Goal: Contribute content: Contribute content

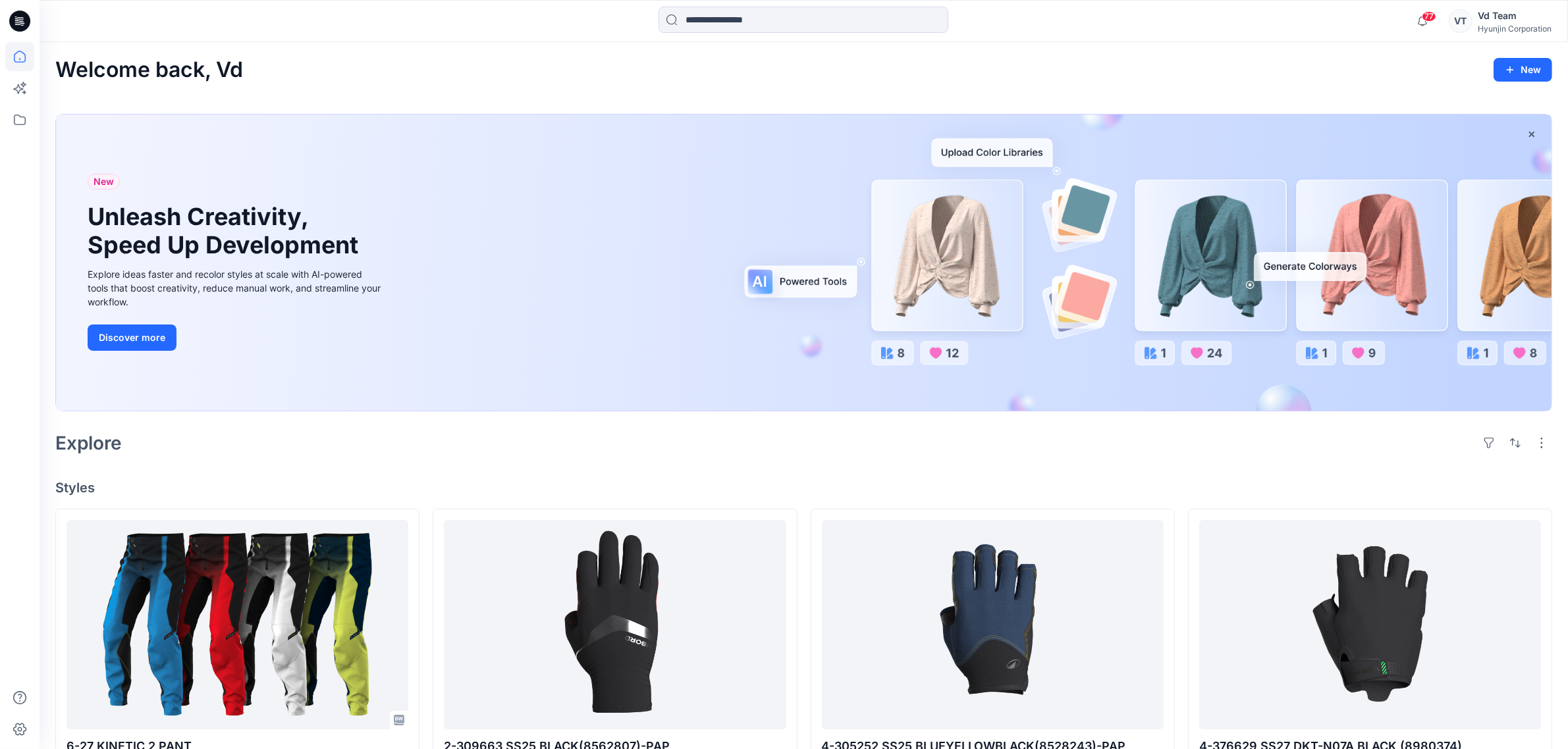
click at [1145, 442] on div "Explore" at bounding box center [804, 443] width 1497 height 31
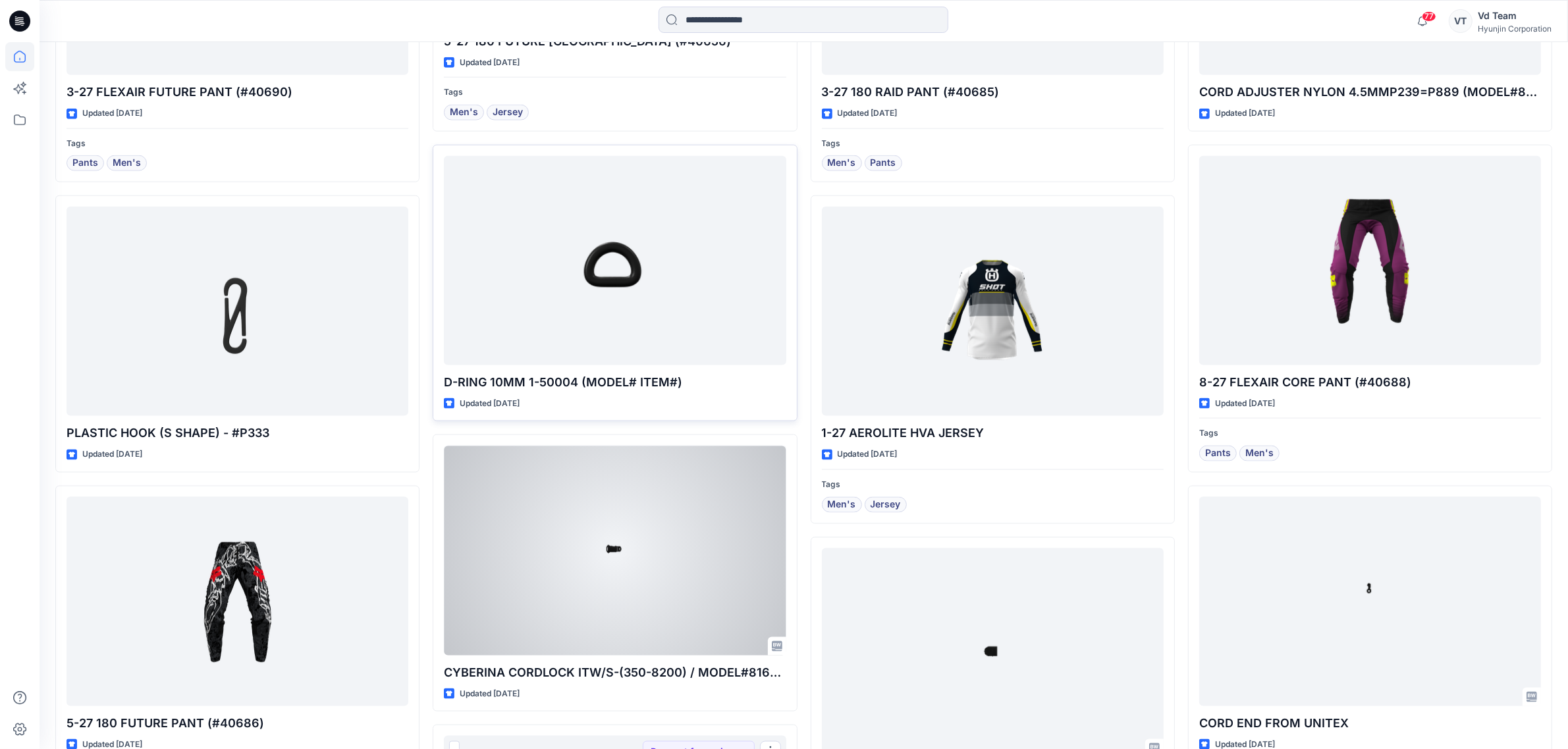
scroll to position [1706, 0]
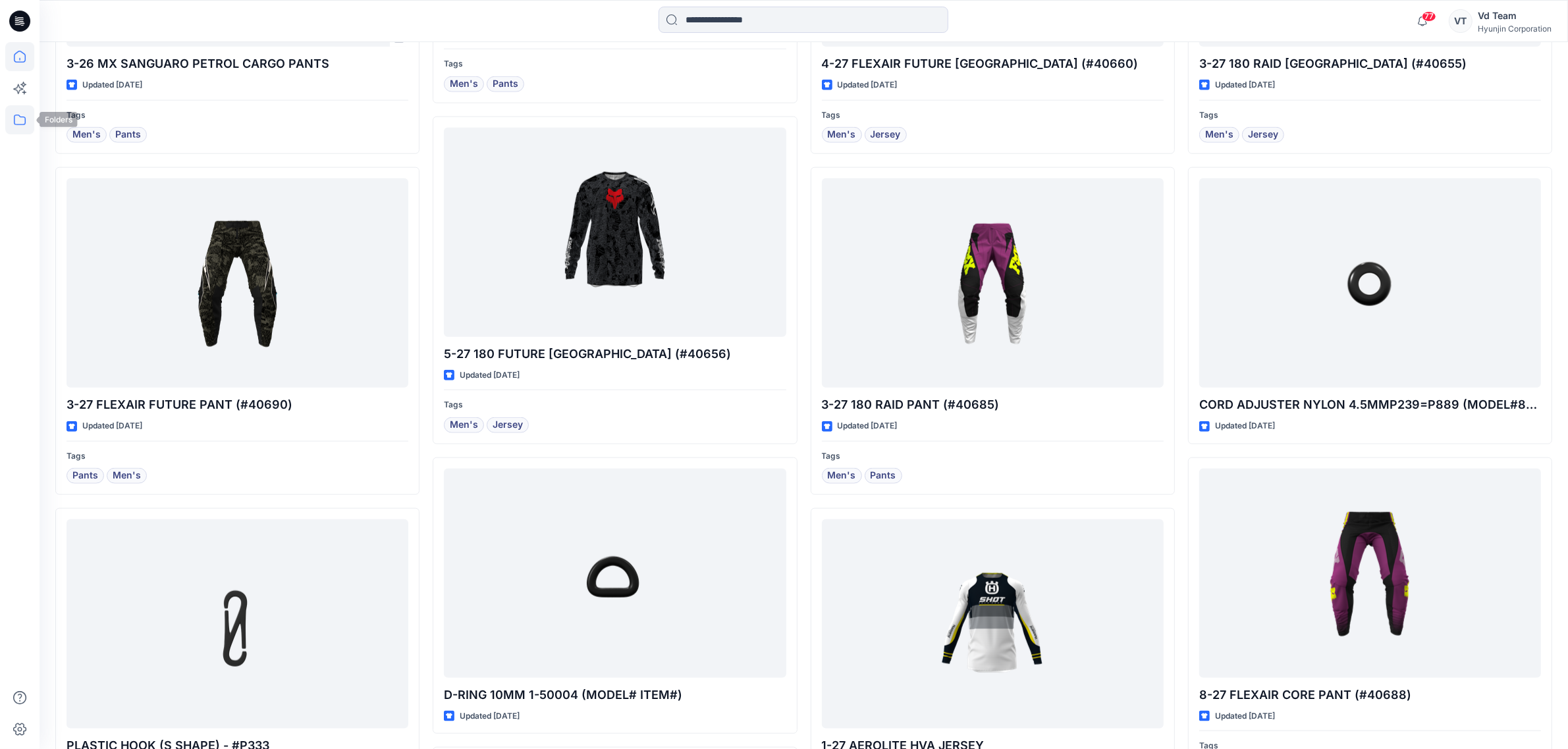
click at [21, 120] on icon at bounding box center [19, 120] width 29 height 29
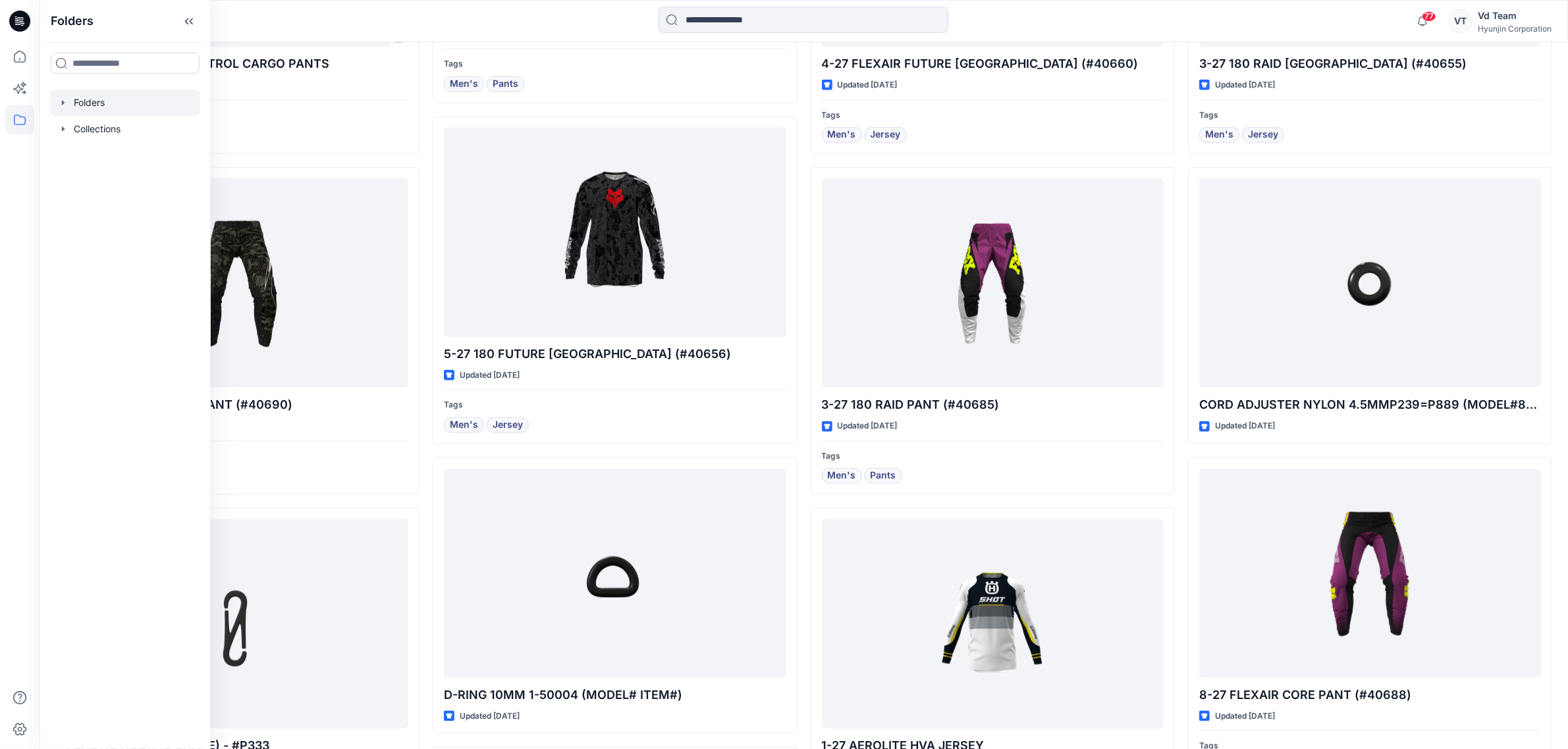
click at [69, 108] on div at bounding box center [125, 102] width 150 height 26
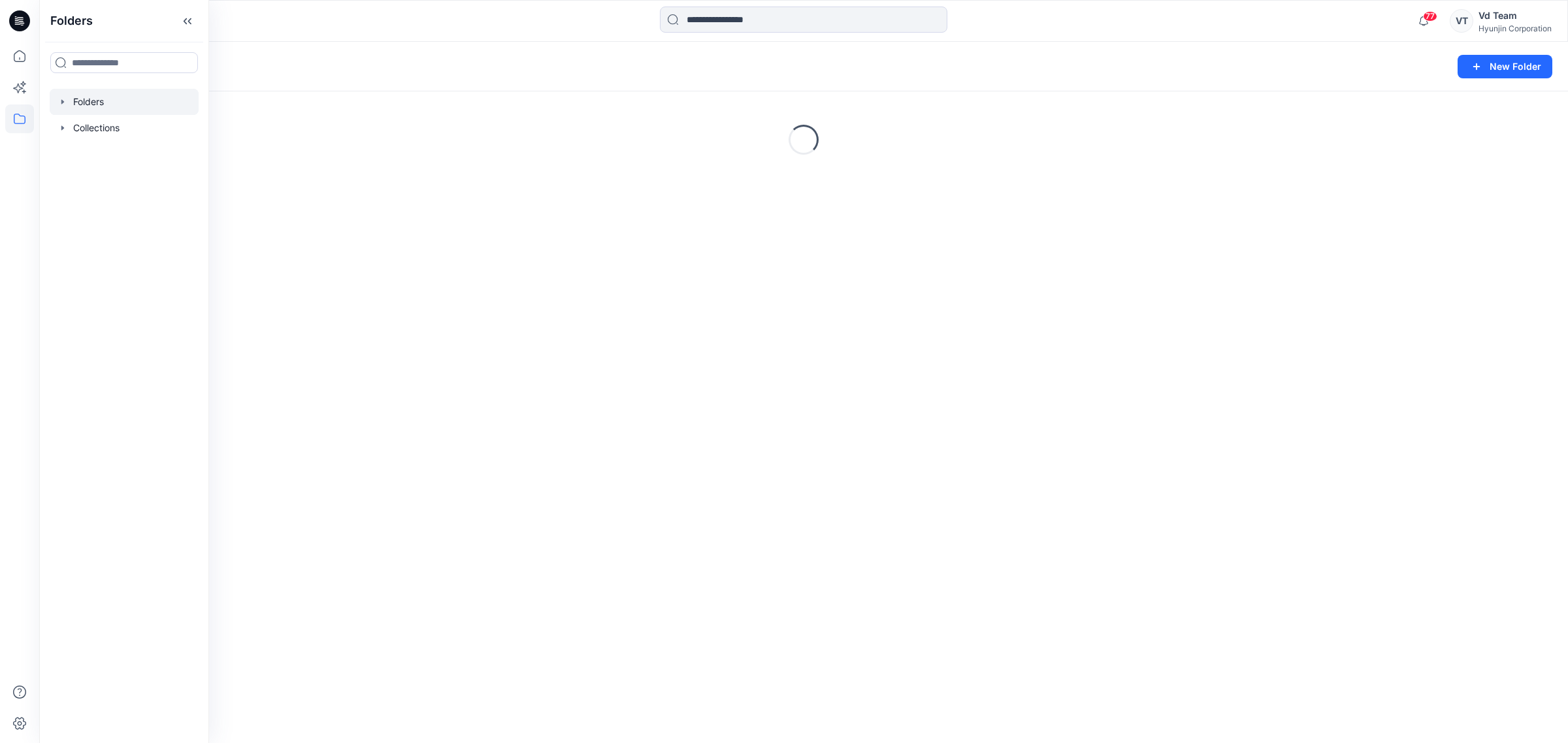
click at [615, 517] on div "Folders New Folder Loading..." at bounding box center [804, 392] width 1529 height 701
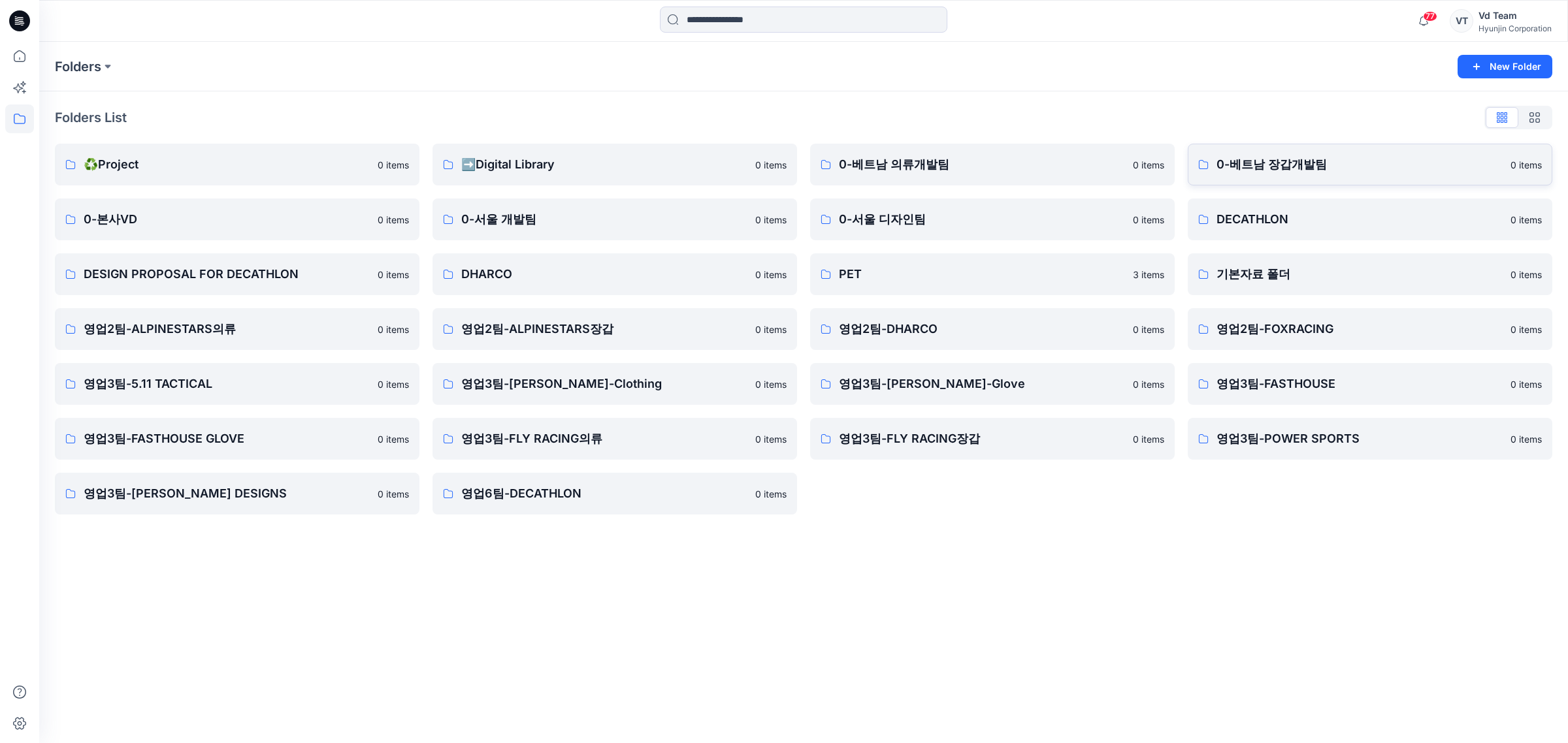
click at [1236, 157] on p "0-베트남 장갑개발팀" at bounding box center [1359, 165] width 286 height 19
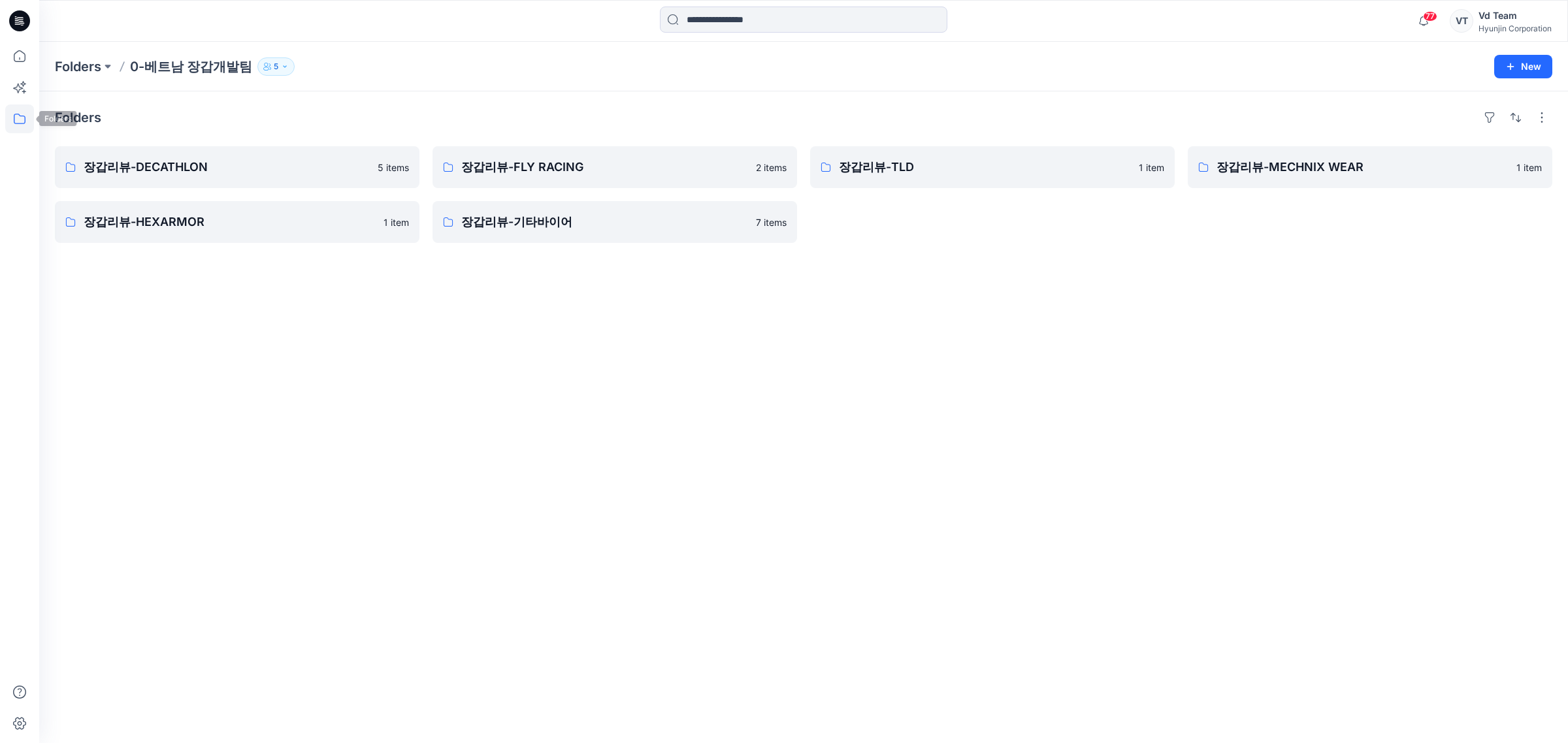
click at [23, 116] on icon at bounding box center [19, 119] width 29 height 29
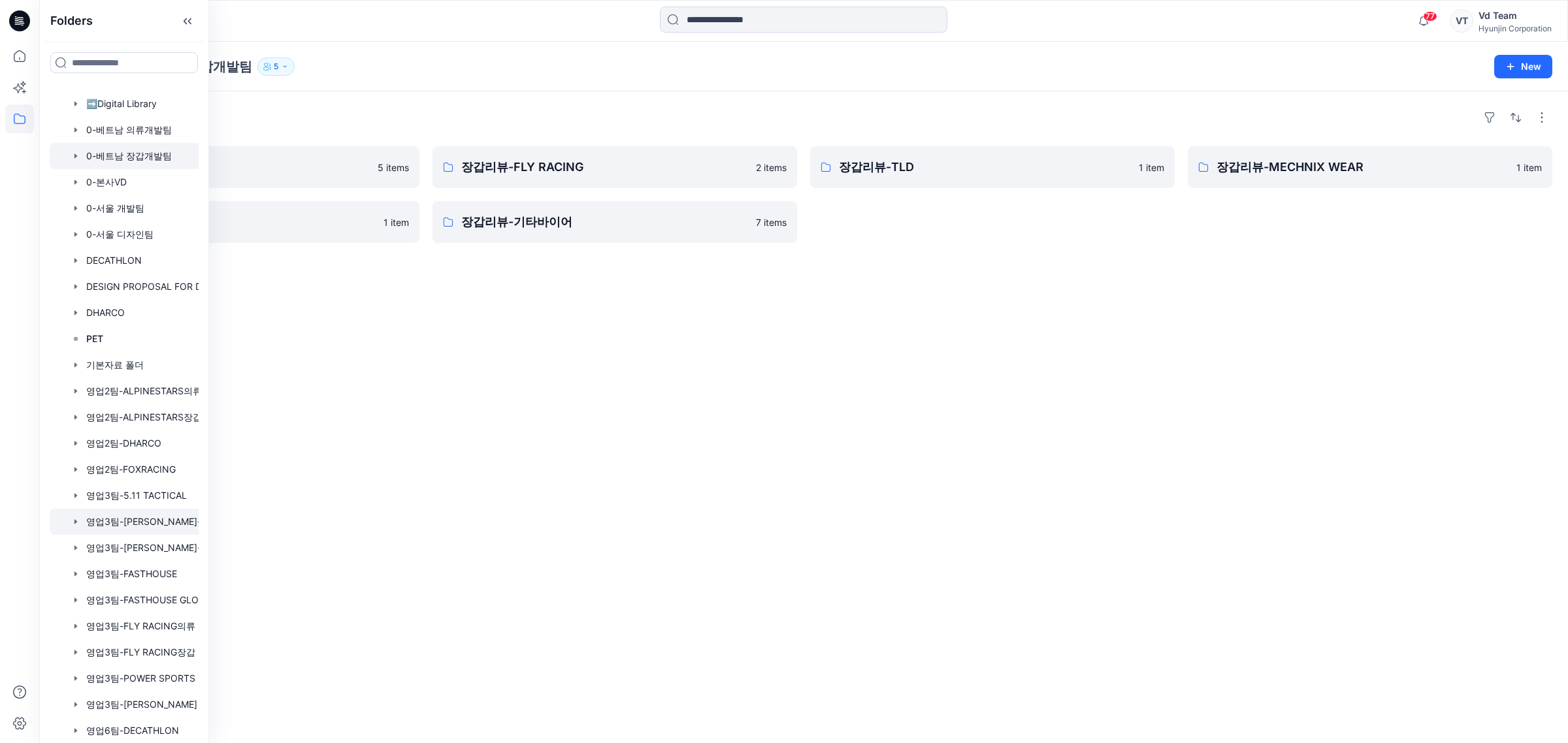
scroll to position [78, 0]
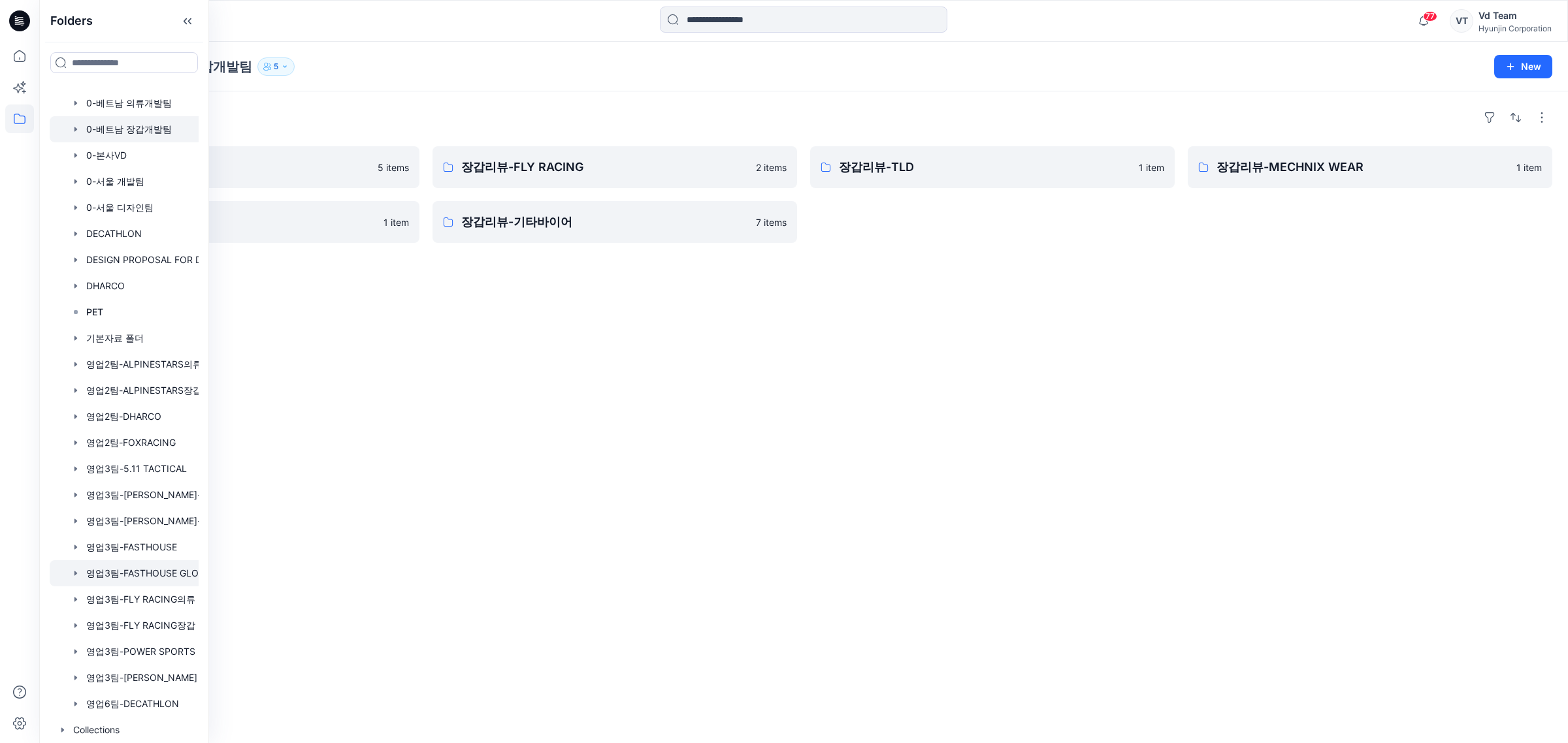
click at [159, 573] on div at bounding box center [141, 573] width 183 height 26
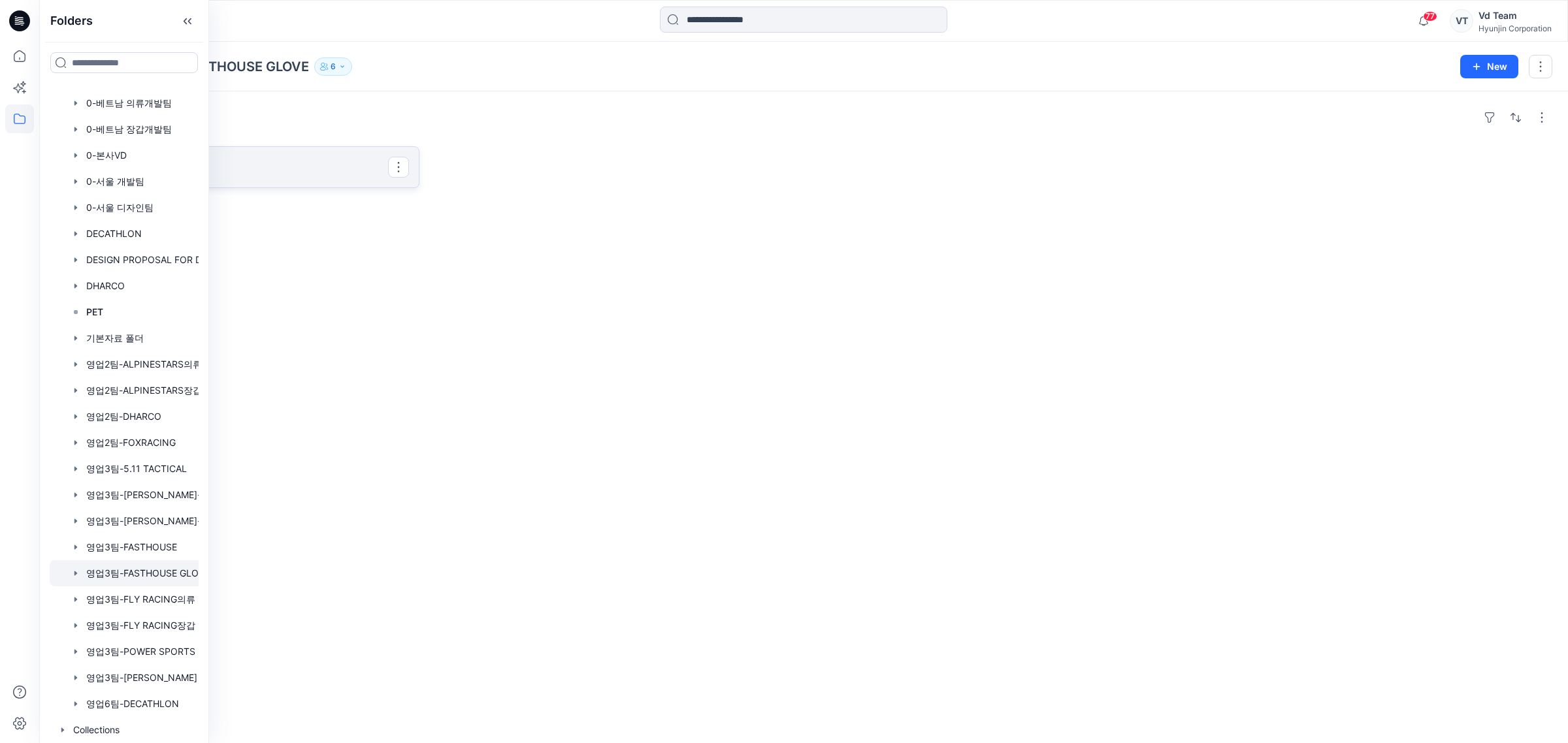
click at [239, 170] on p "26시즌" at bounding box center [236, 167] width 305 height 19
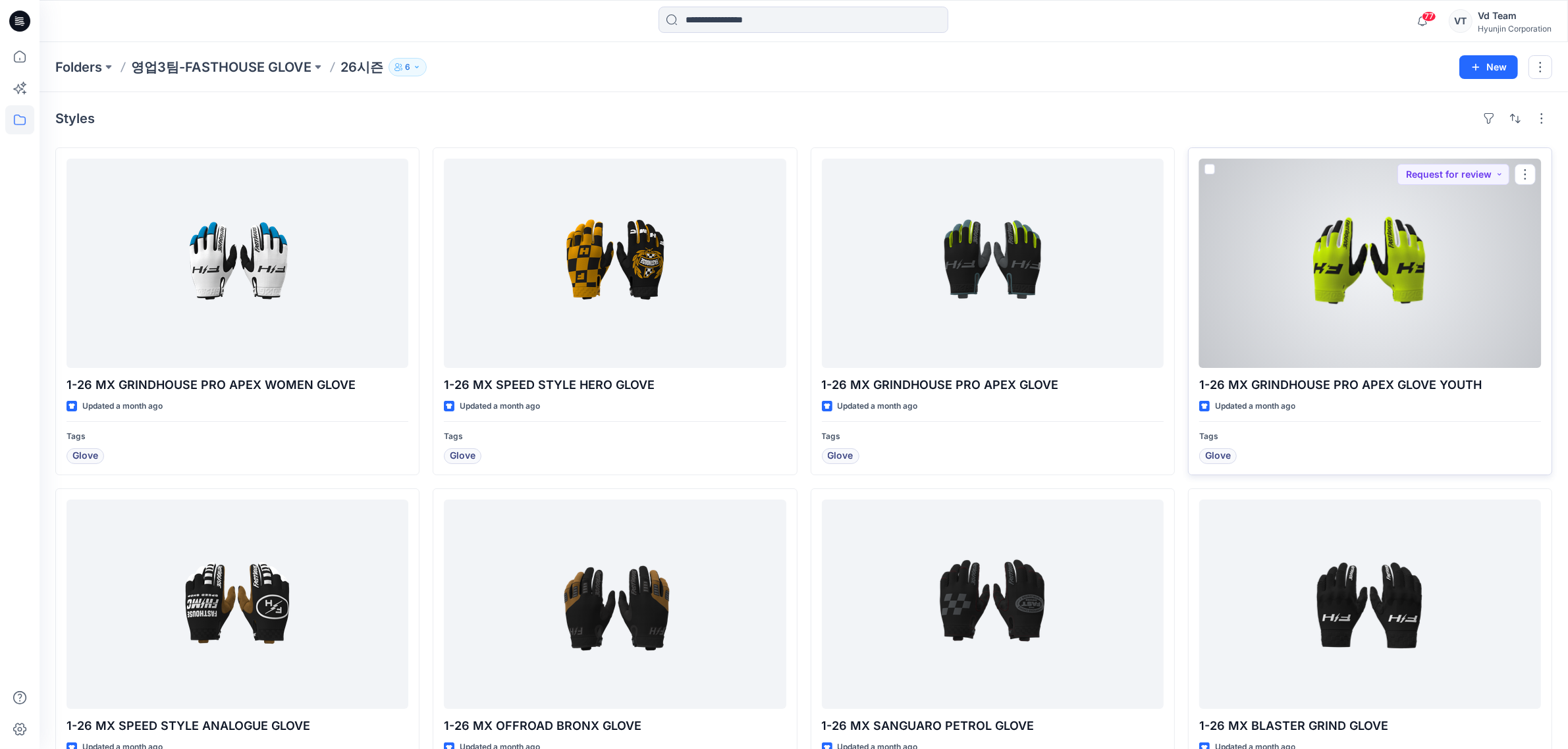
click at [1403, 268] on div at bounding box center [1370, 263] width 342 height 209
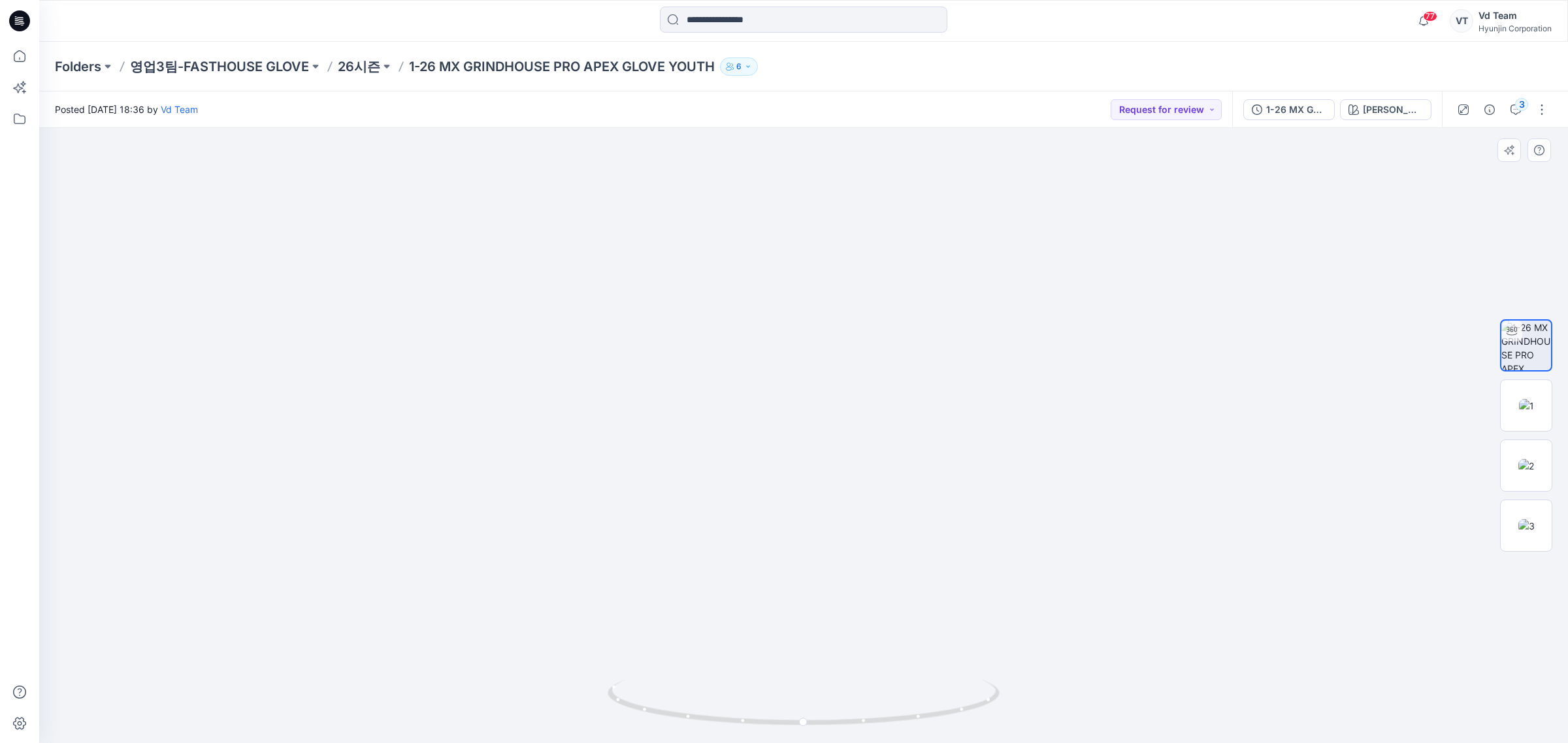
drag, startPoint x: 1459, startPoint y: 510, endPoint x: 1465, endPoint y: 521, distance: 12.5
click at [1463, 517] on div at bounding box center [804, 436] width 1529 height 616
click at [1307, 455] on div at bounding box center [804, 436] width 1529 height 616
click at [334, 68] on div "Folders 영업3팀-FASTHOUSE GLOVE 26시즌 1-26 MX GRINDHOUSE PRO APEX GLOVE YOUTH 6" at bounding box center [752, 67] width 1395 height 19
click at [344, 64] on p "26시즌" at bounding box center [359, 67] width 42 height 19
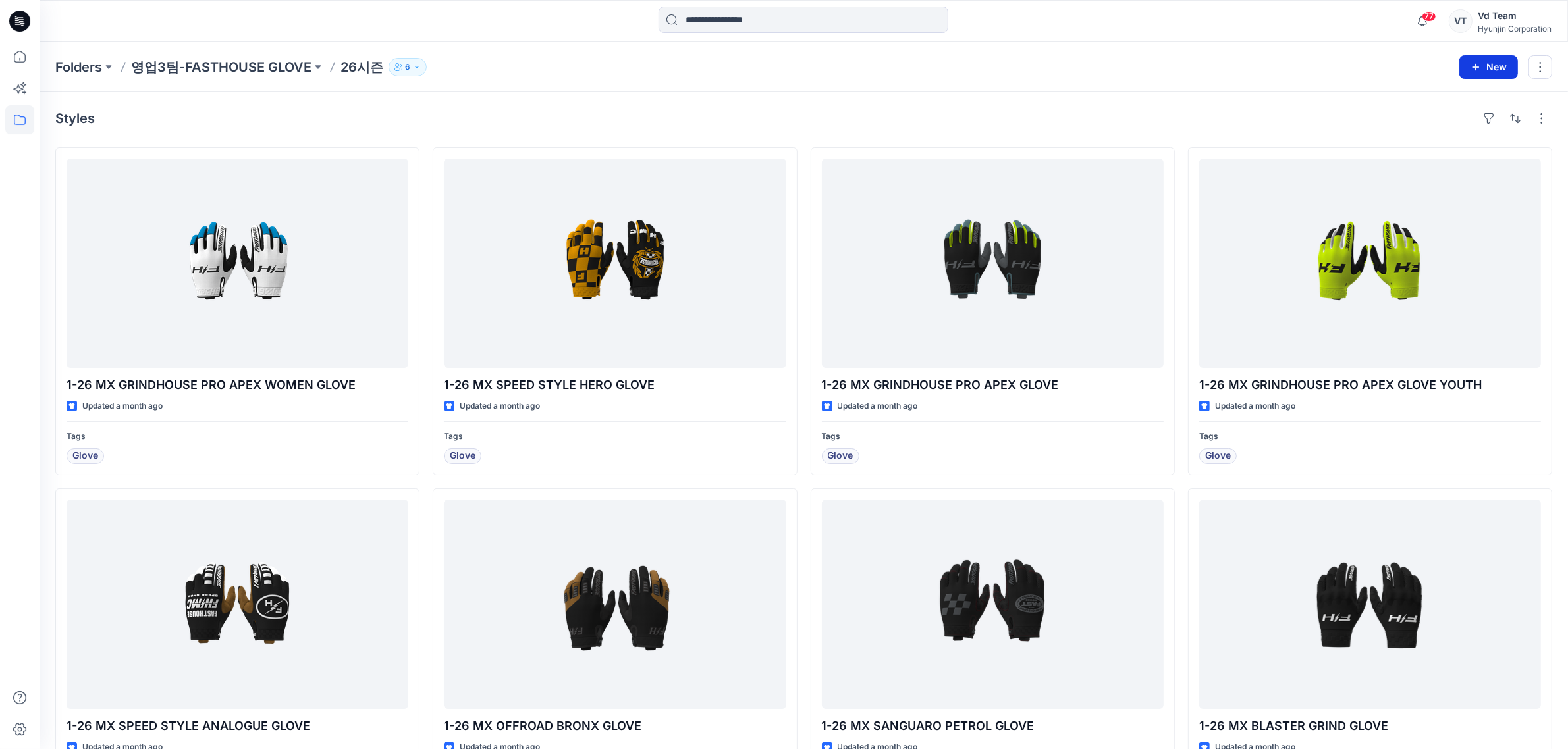
click at [1475, 67] on icon "button" at bounding box center [1476, 68] width 11 height 11
click at [1464, 99] on p "New Style" at bounding box center [1448, 100] width 44 height 16
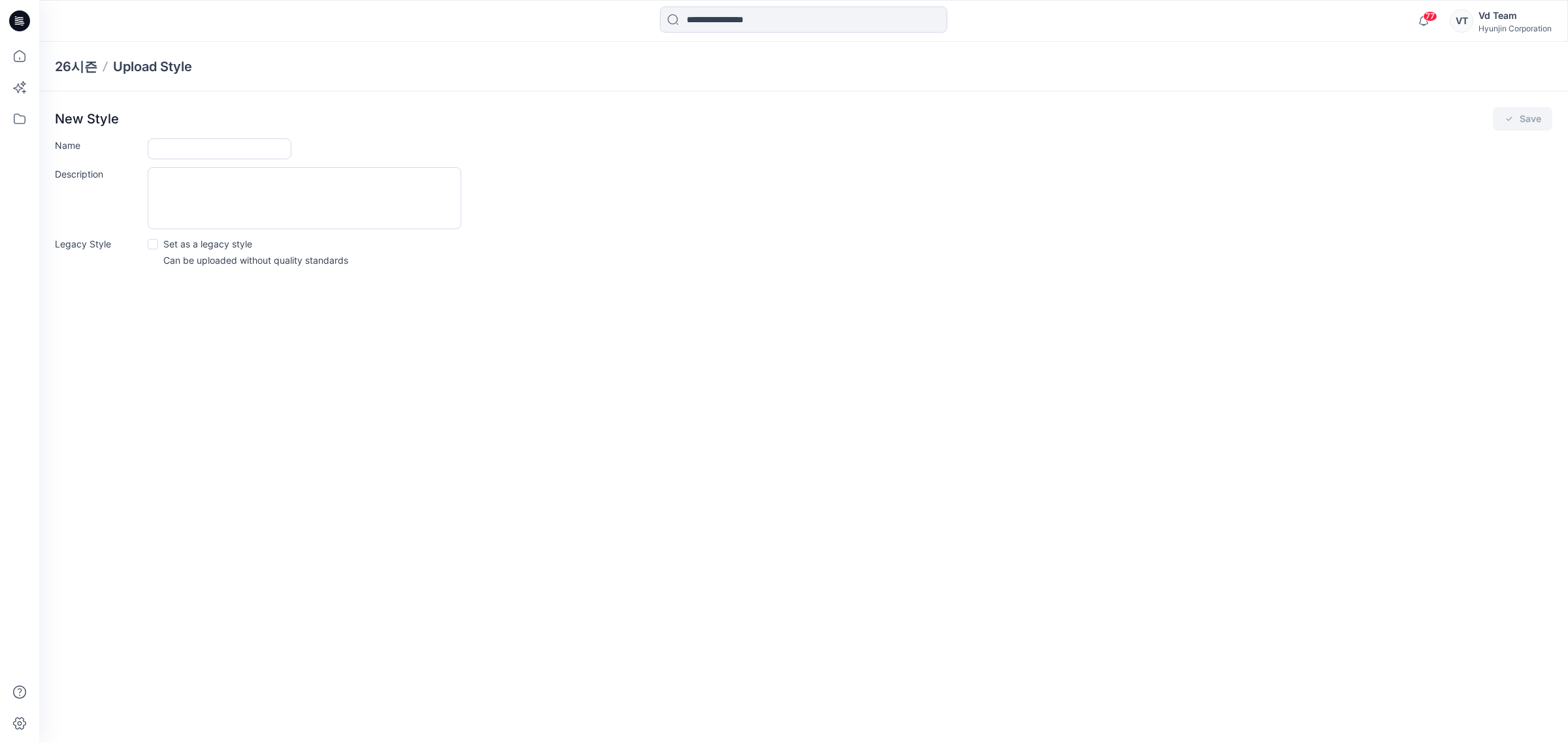
click at [618, 291] on div "26시즌 Upload Style New Style Save Name Description Legacy Style Set as a legacy …" at bounding box center [804, 392] width 1529 height 701
click at [178, 144] on input "Name" at bounding box center [220, 149] width 144 height 21
paste input "text"
click at [232, 139] on input "**" at bounding box center [220, 149] width 144 height 21
paste input "**********"
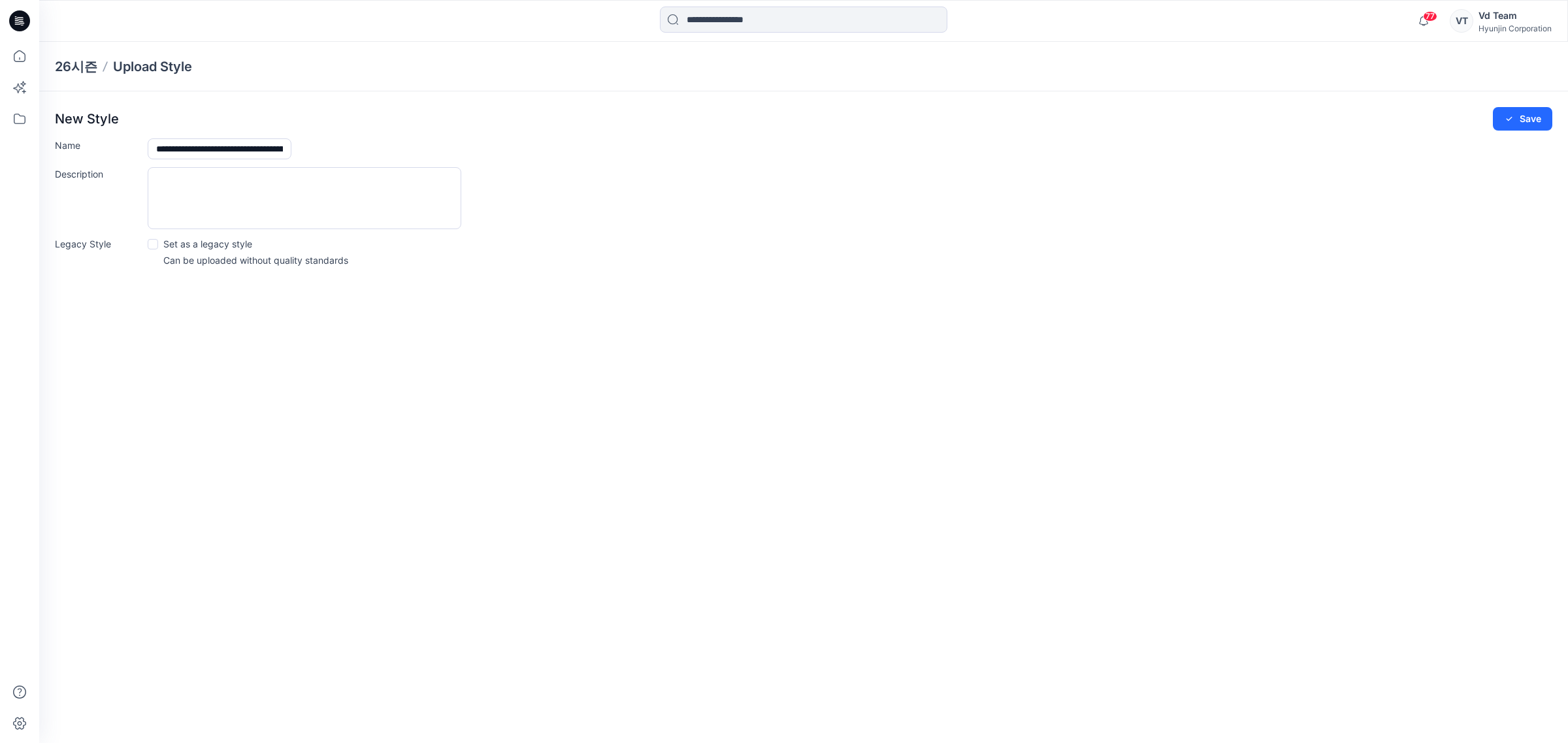
scroll to position [0, 111]
type input "**********"
drag, startPoint x: 906, startPoint y: 201, endPoint x: 1341, endPoint y: 168, distance: 436.2
click at [910, 202] on div "Description" at bounding box center [804, 198] width 1498 height 62
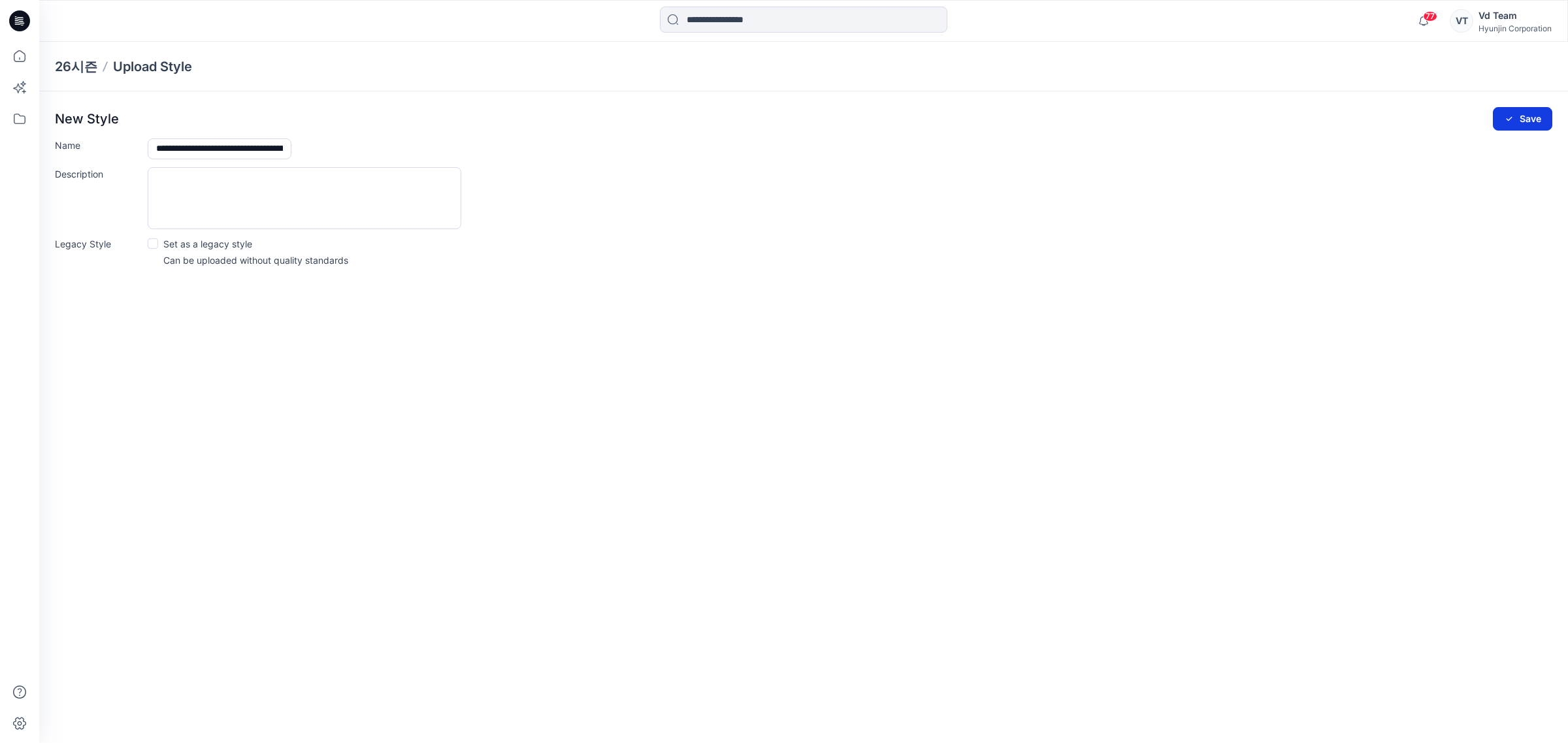
click at [1501, 115] on button "Save" at bounding box center [1523, 118] width 60 height 23
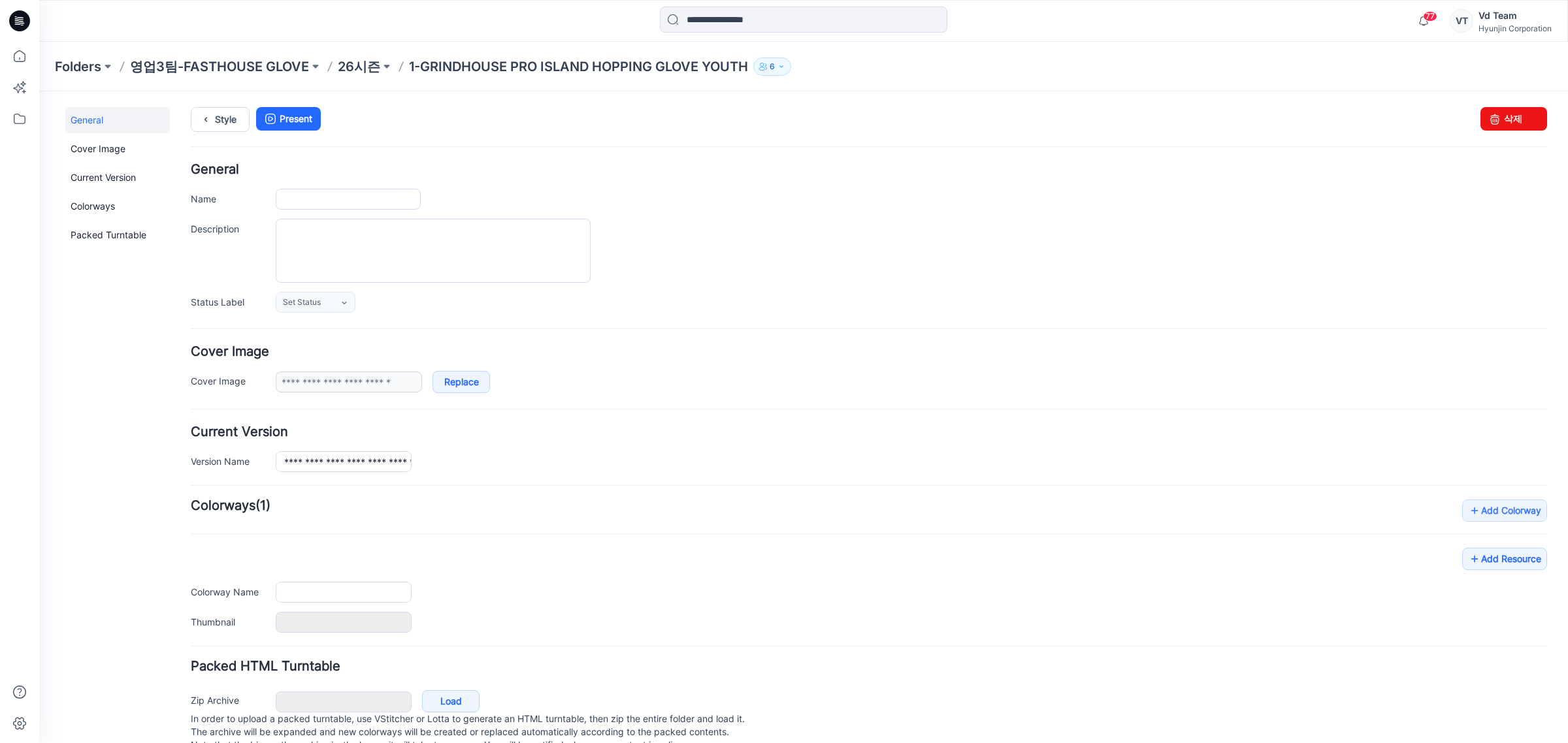
type input "**********"
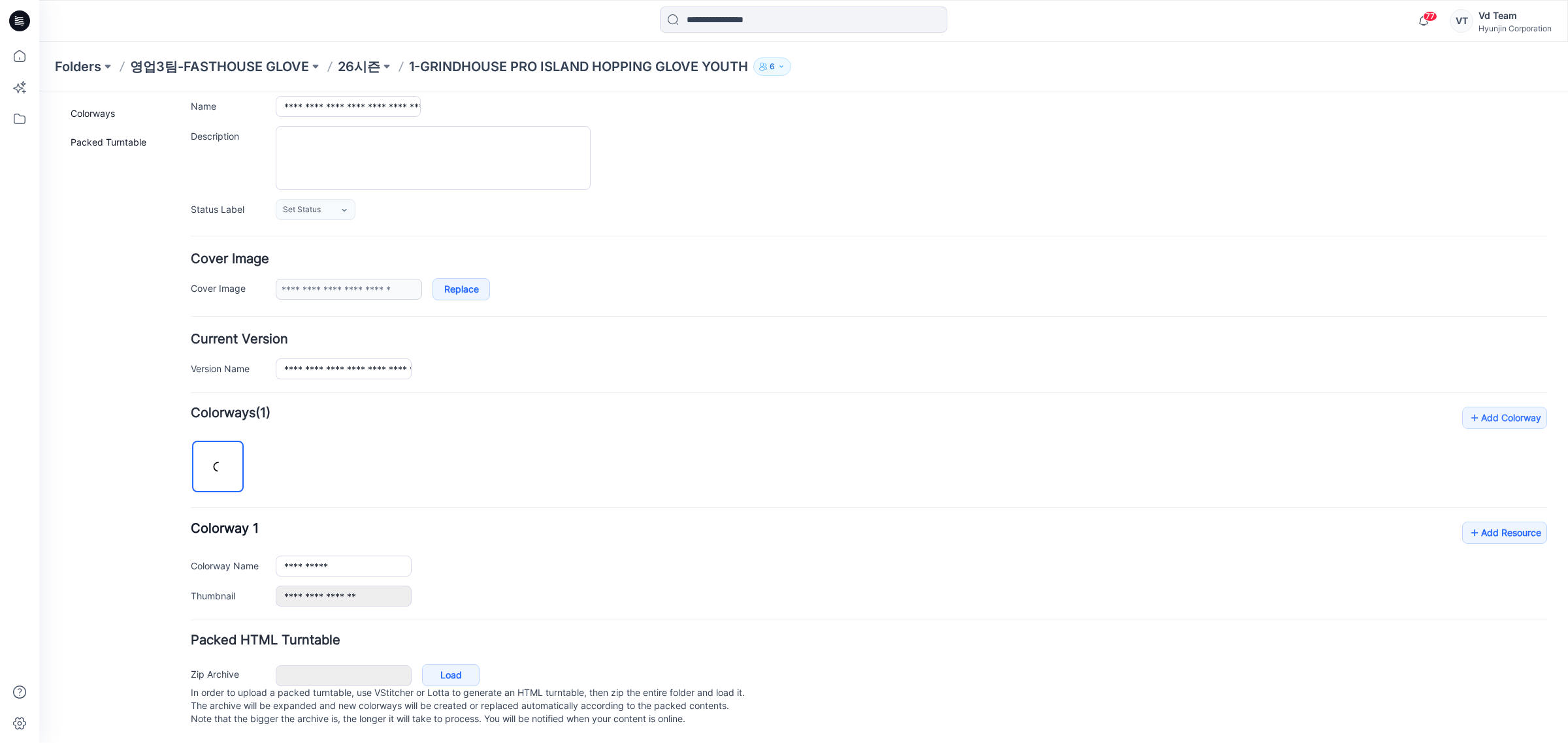
scroll to position [109, 0]
click at [439, 659] on div "Zip Archive Cancel Load In order to upload a packed turntable, use VStitcher or…" at bounding box center [869, 695] width 1366 height 70
click at [440, 664] on link "Load" at bounding box center [451, 675] width 58 height 22
click at [650, 448] on div "**********" at bounding box center [869, 506] width 1356 height 200
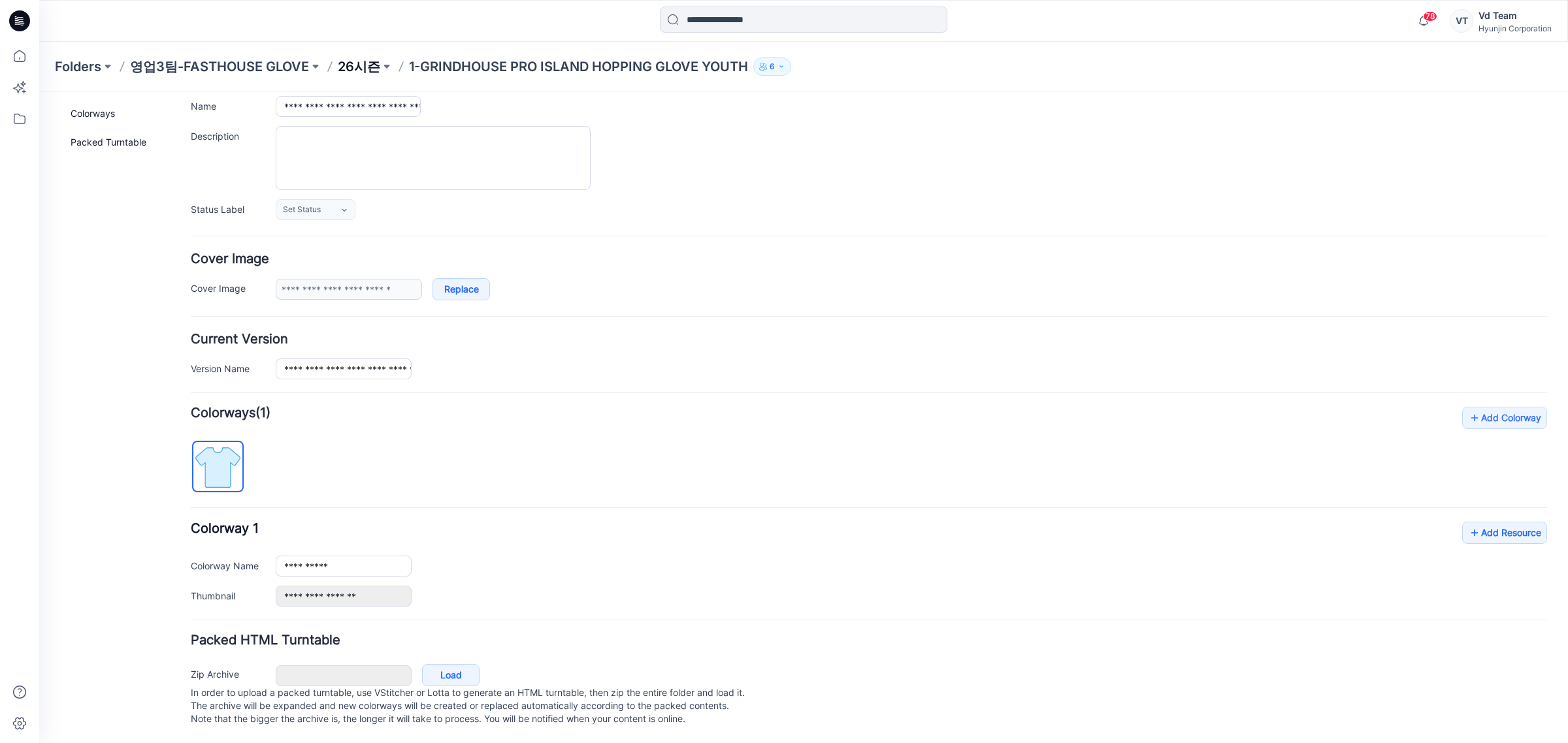
click at [357, 58] on p "26시즌" at bounding box center [359, 67] width 42 height 19
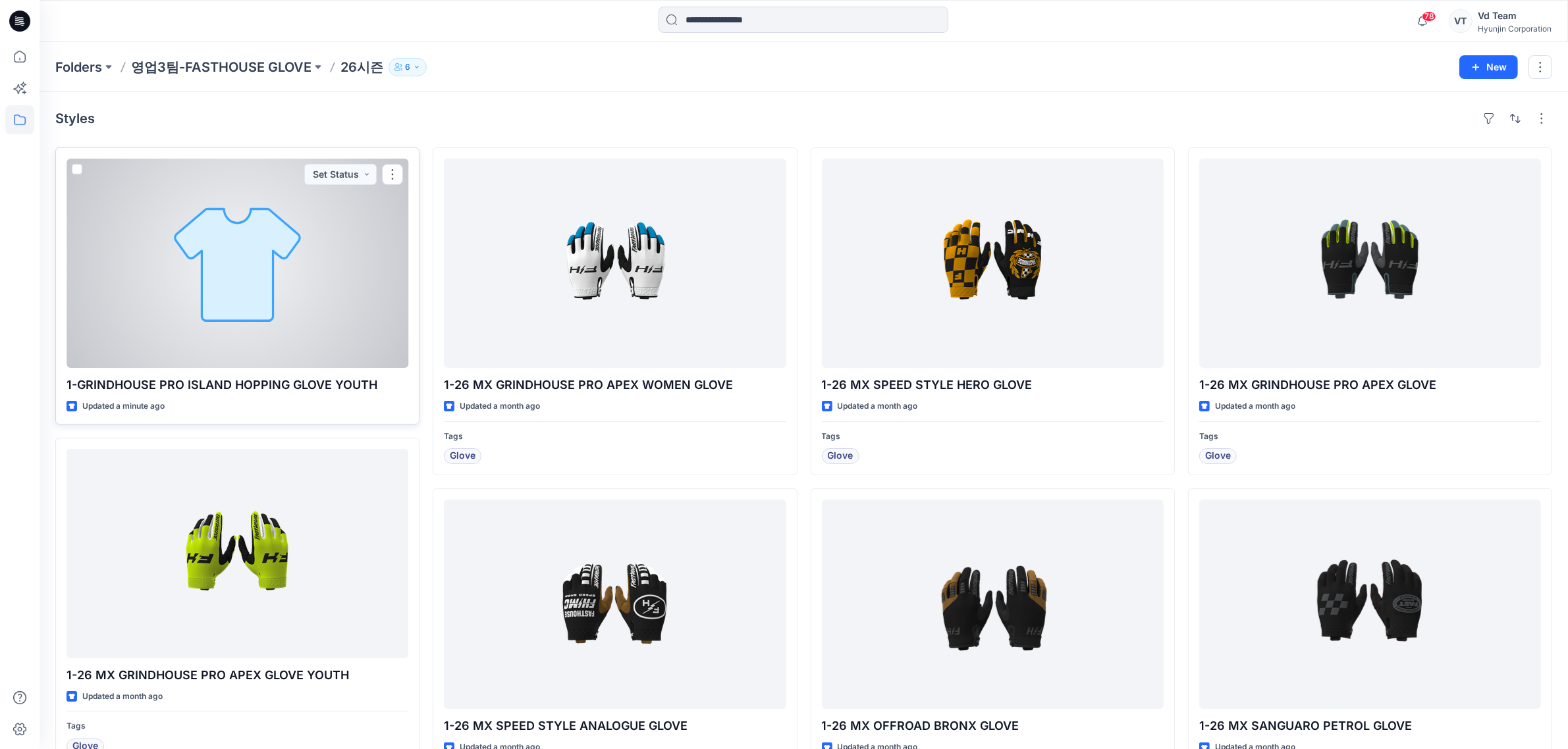
click at [291, 288] on div at bounding box center [237, 263] width 342 height 209
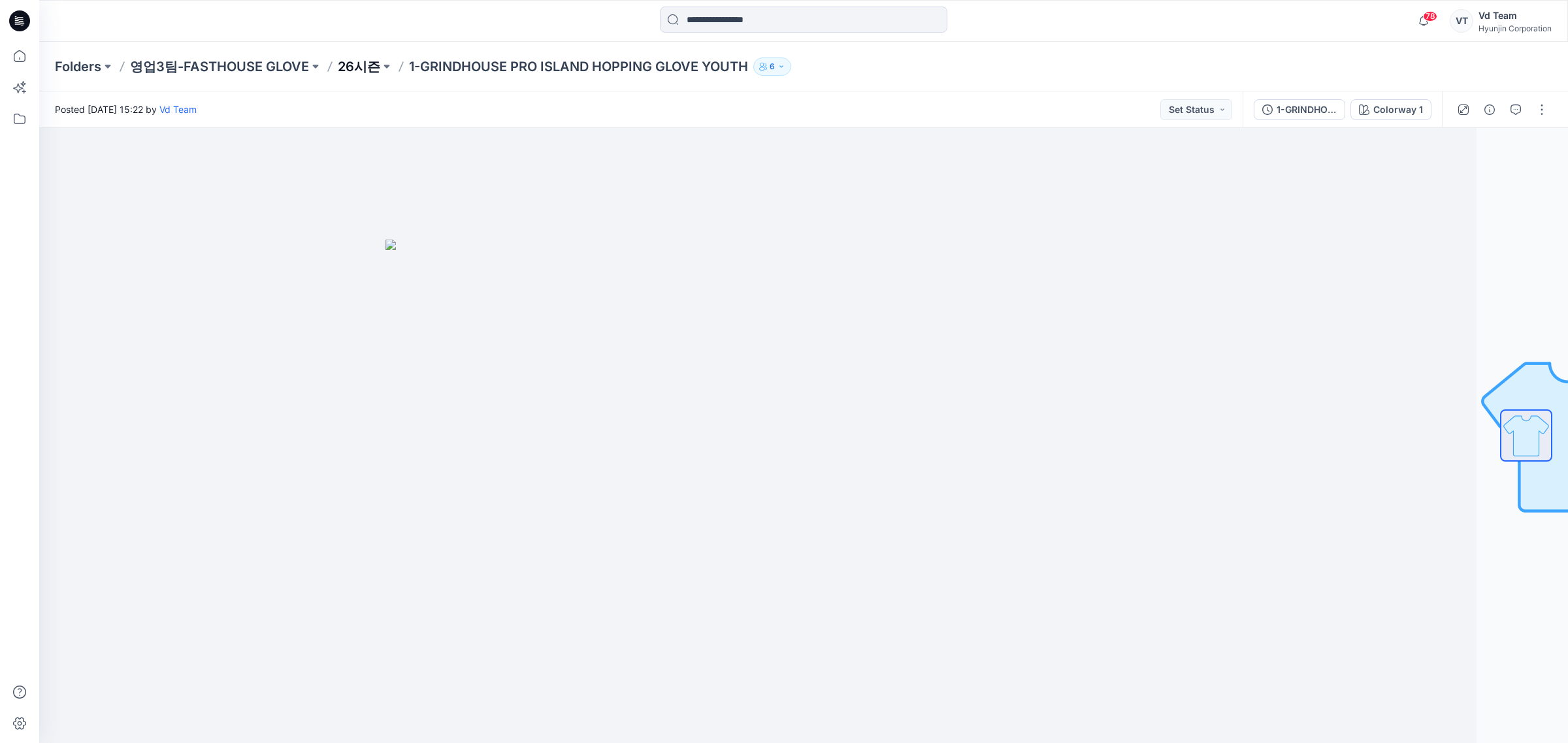
click at [358, 65] on p "26시즌" at bounding box center [359, 67] width 42 height 19
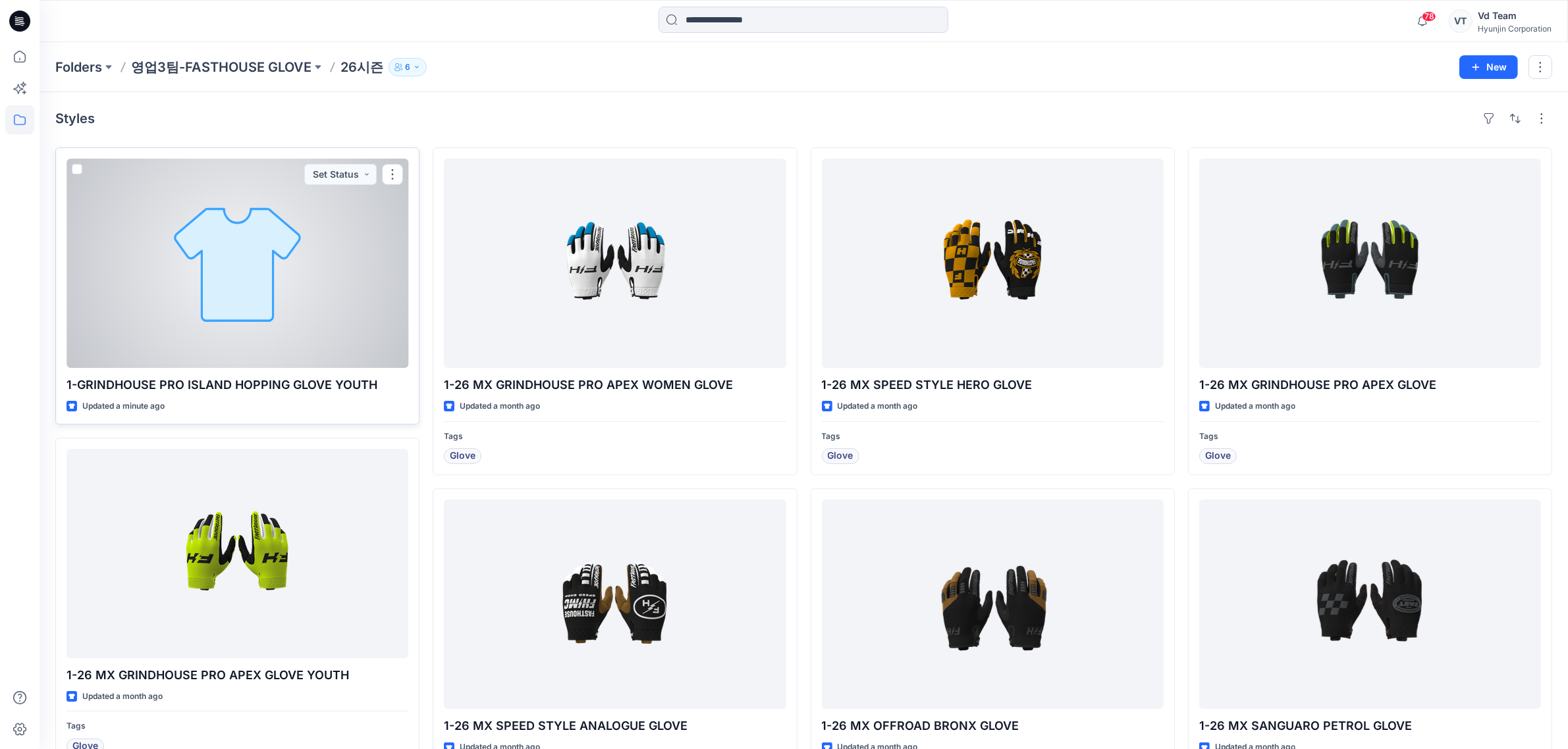
click at [272, 250] on div at bounding box center [237, 263] width 342 height 209
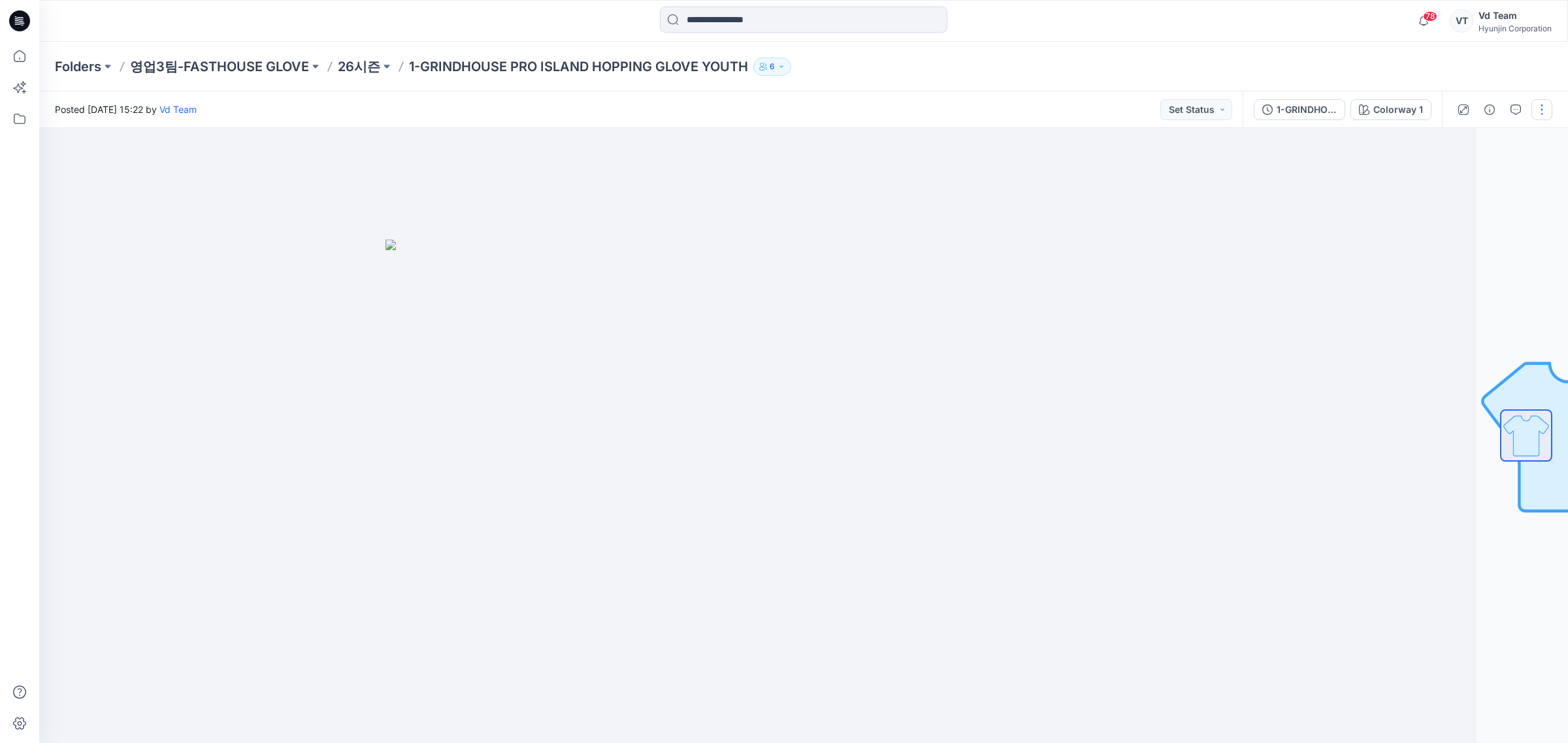
click at [1547, 109] on button "button" at bounding box center [1542, 110] width 21 height 21
click at [1483, 180] on button "Edit" at bounding box center [1486, 176] width 120 height 24
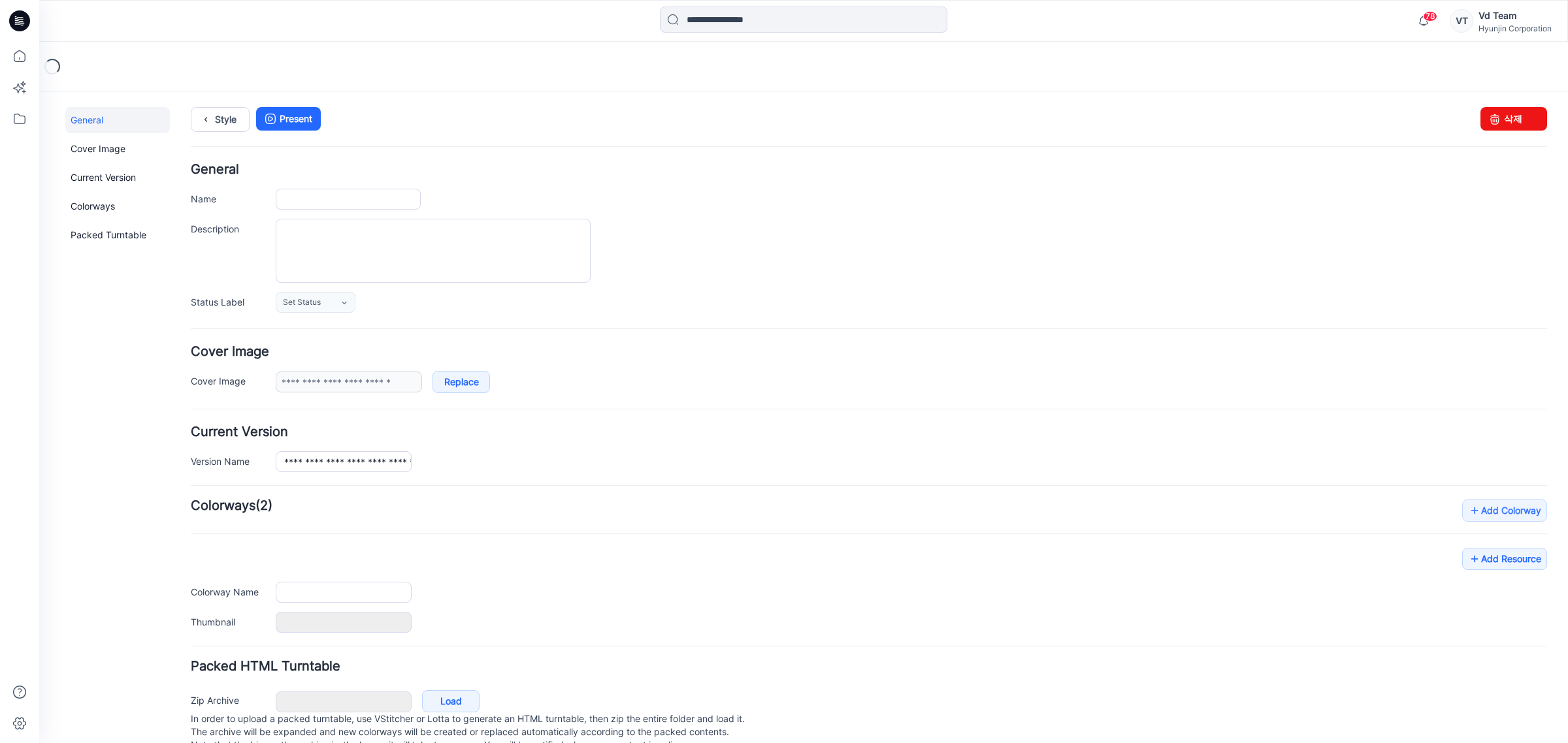
type input "**********"
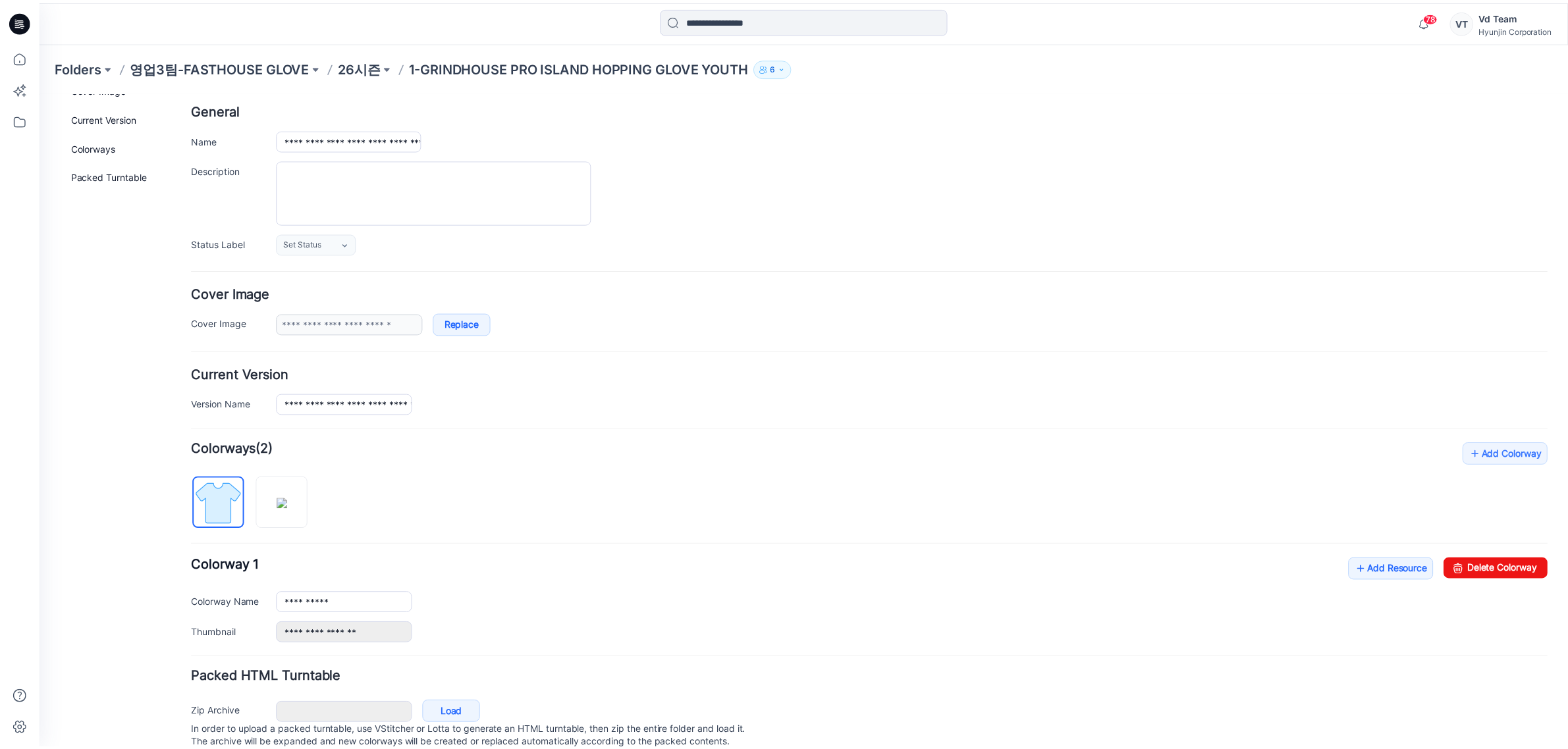
scroll to position [110, 0]
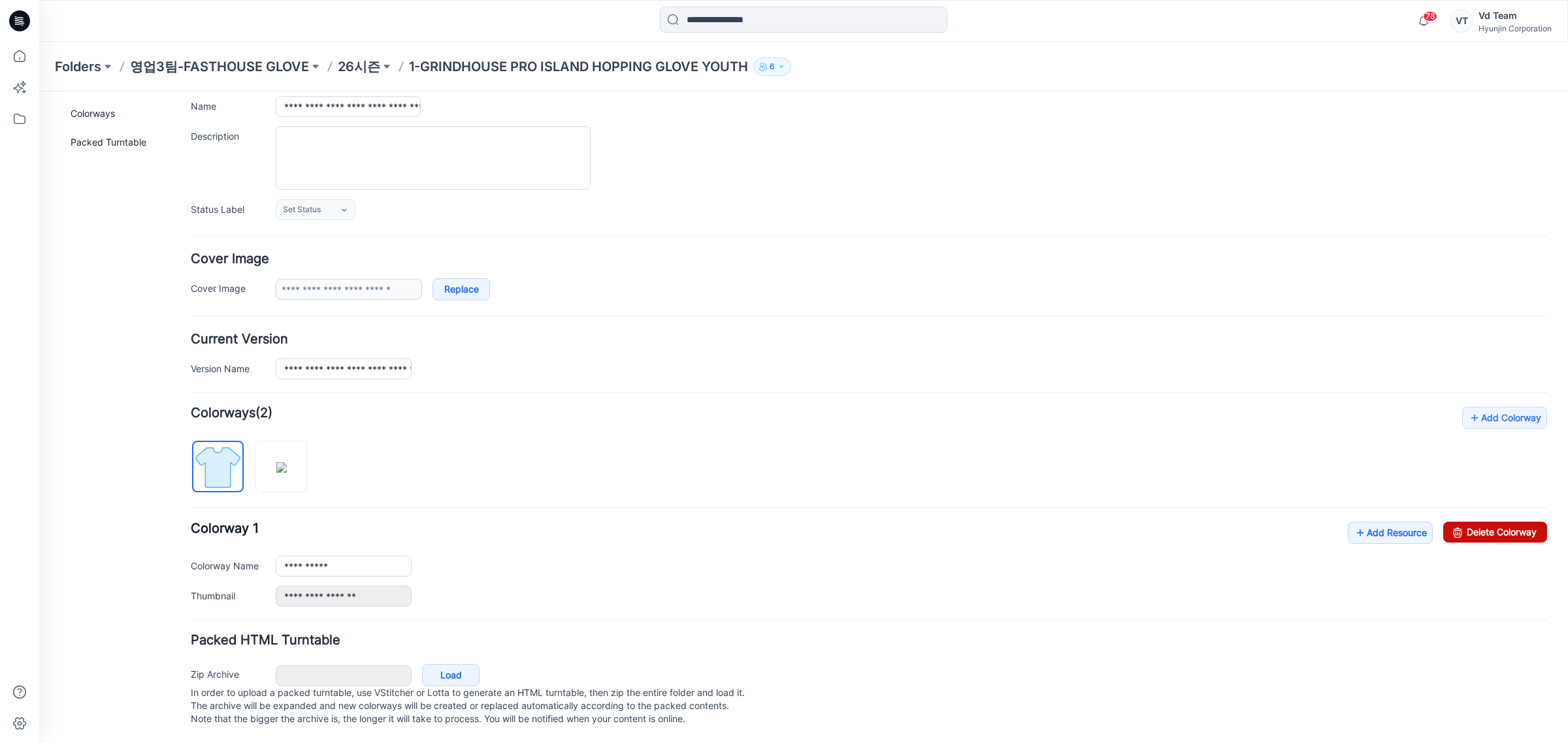
click at [1503, 522] on link "Delete Colorway" at bounding box center [1495, 533] width 104 height 21
type input "*****"
type input "**********"
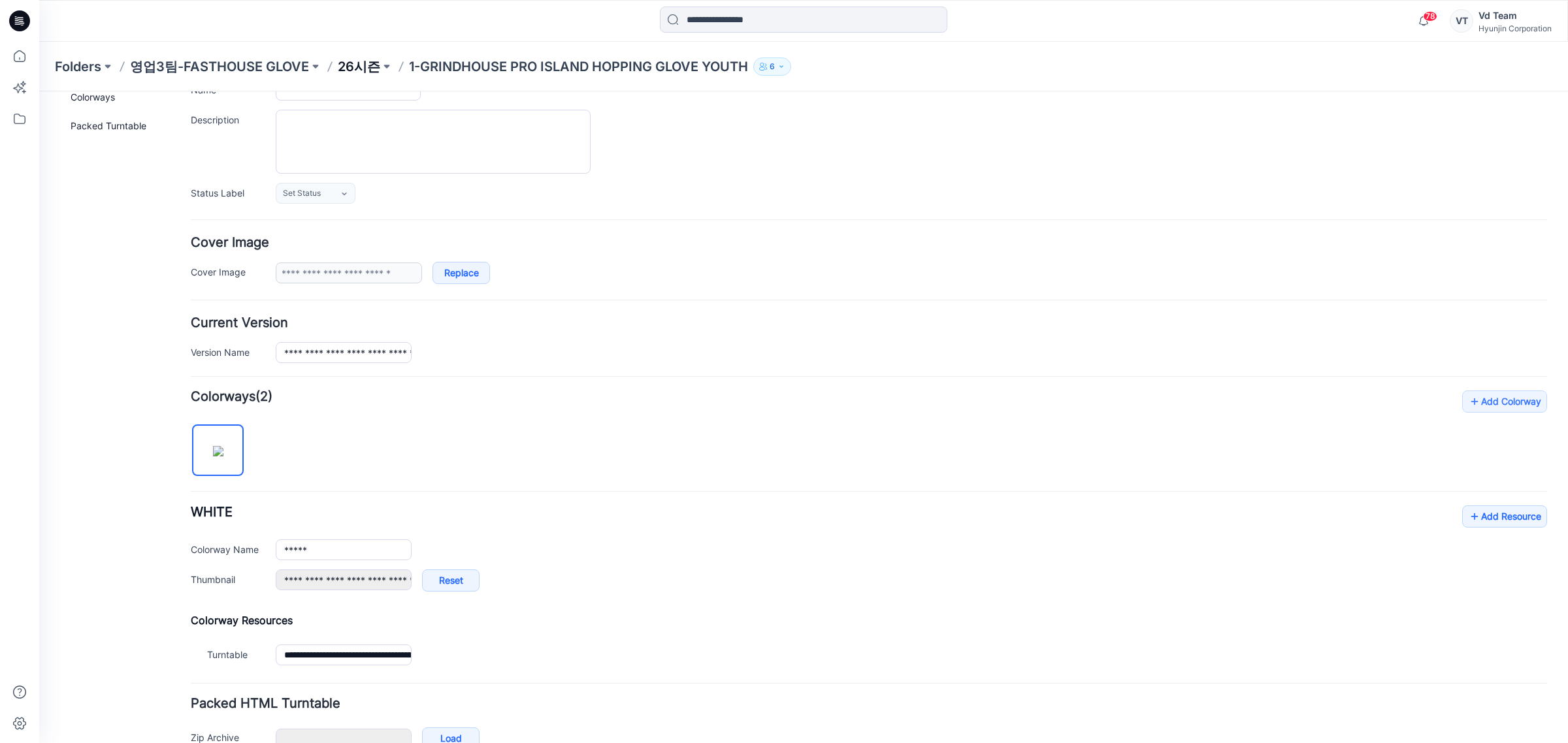
click at [355, 66] on p "26시즌" at bounding box center [359, 67] width 42 height 19
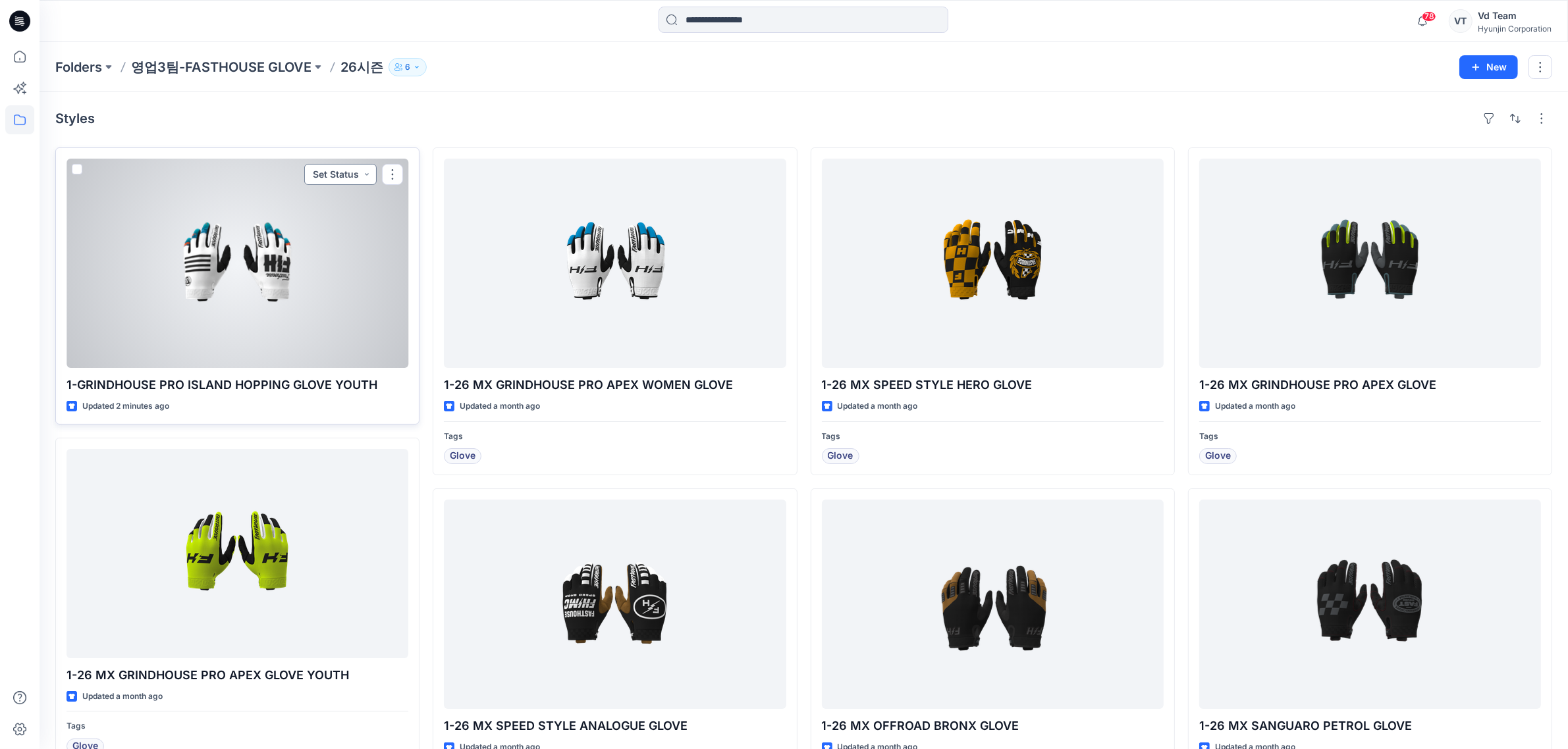
click at [342, 176] on button "Set Status" at bounding box center [340, 175] width 72 height 21
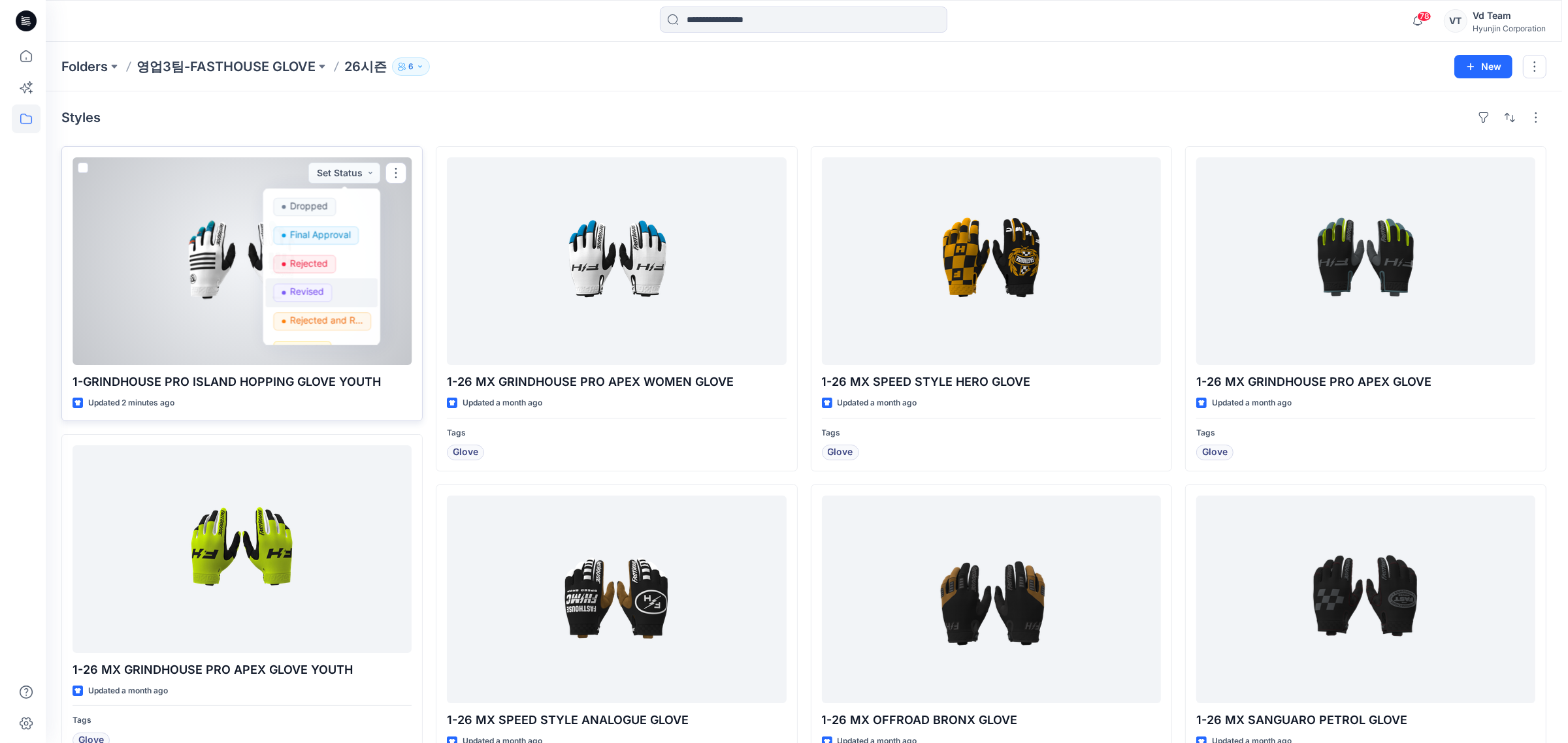
scroll to position [164, 0]
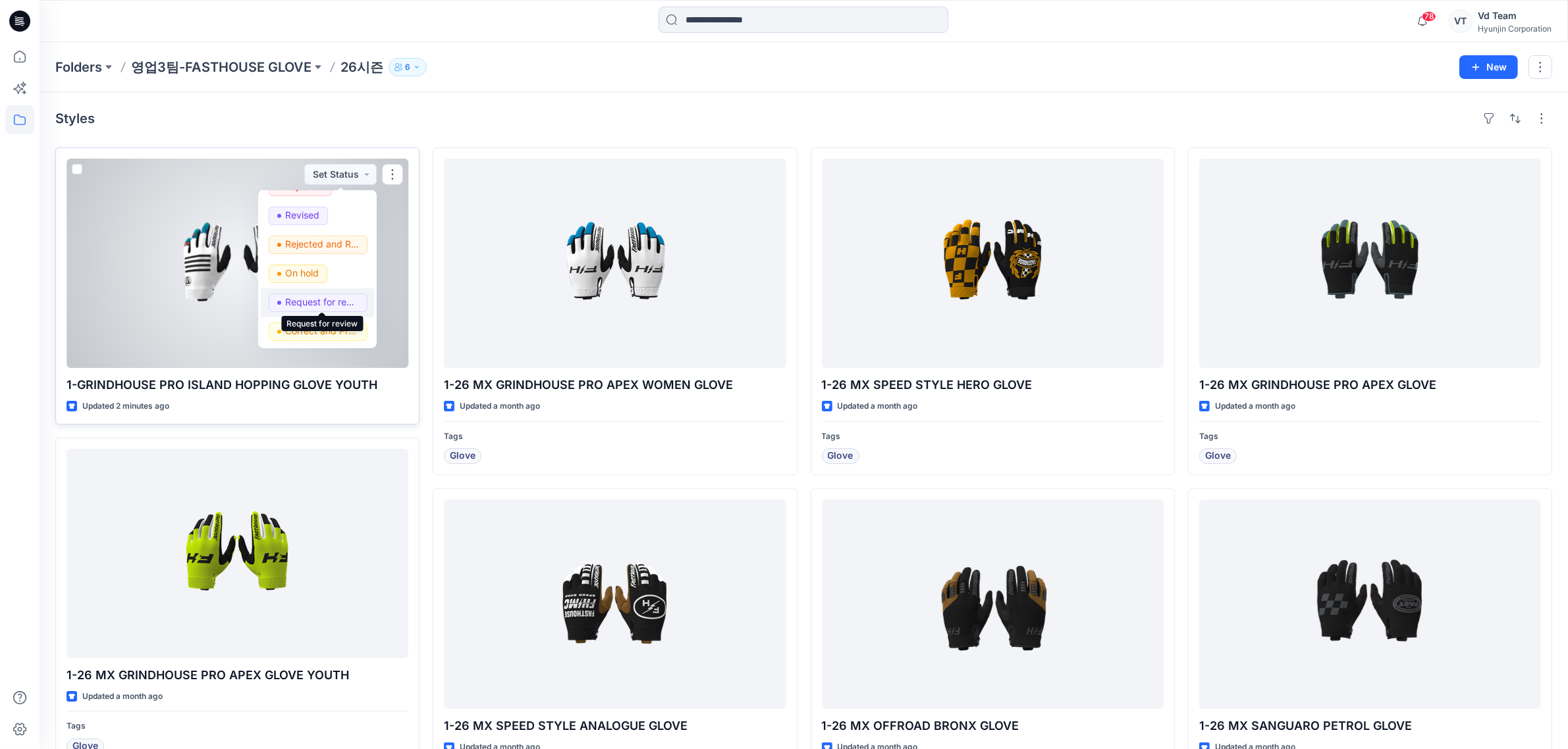
click at [288, 308] on p "Request for review" at bounding box center [322, 302] width 74 height 17
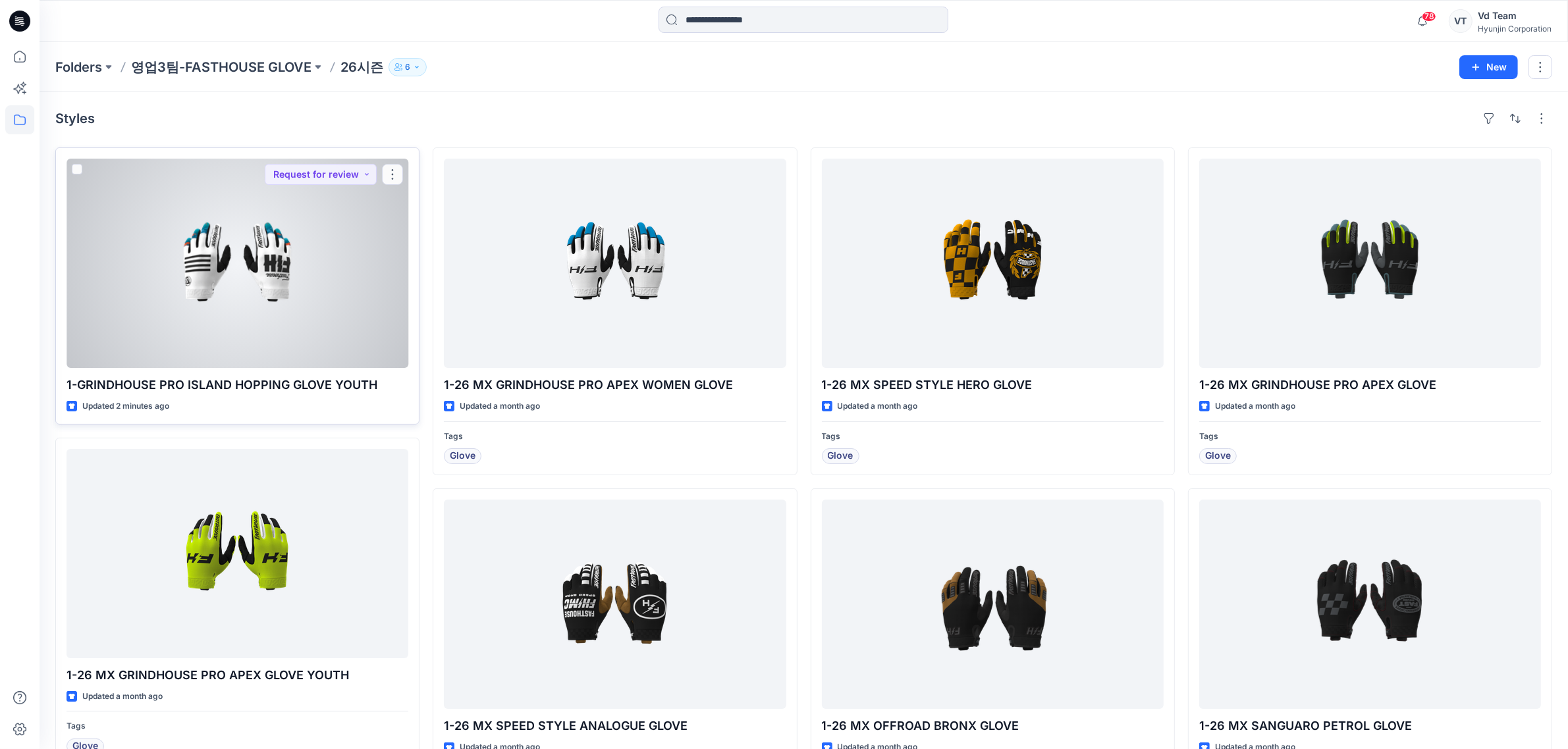
click at [297, 290] on div at bounding box center [237, 263] width 342 height 209
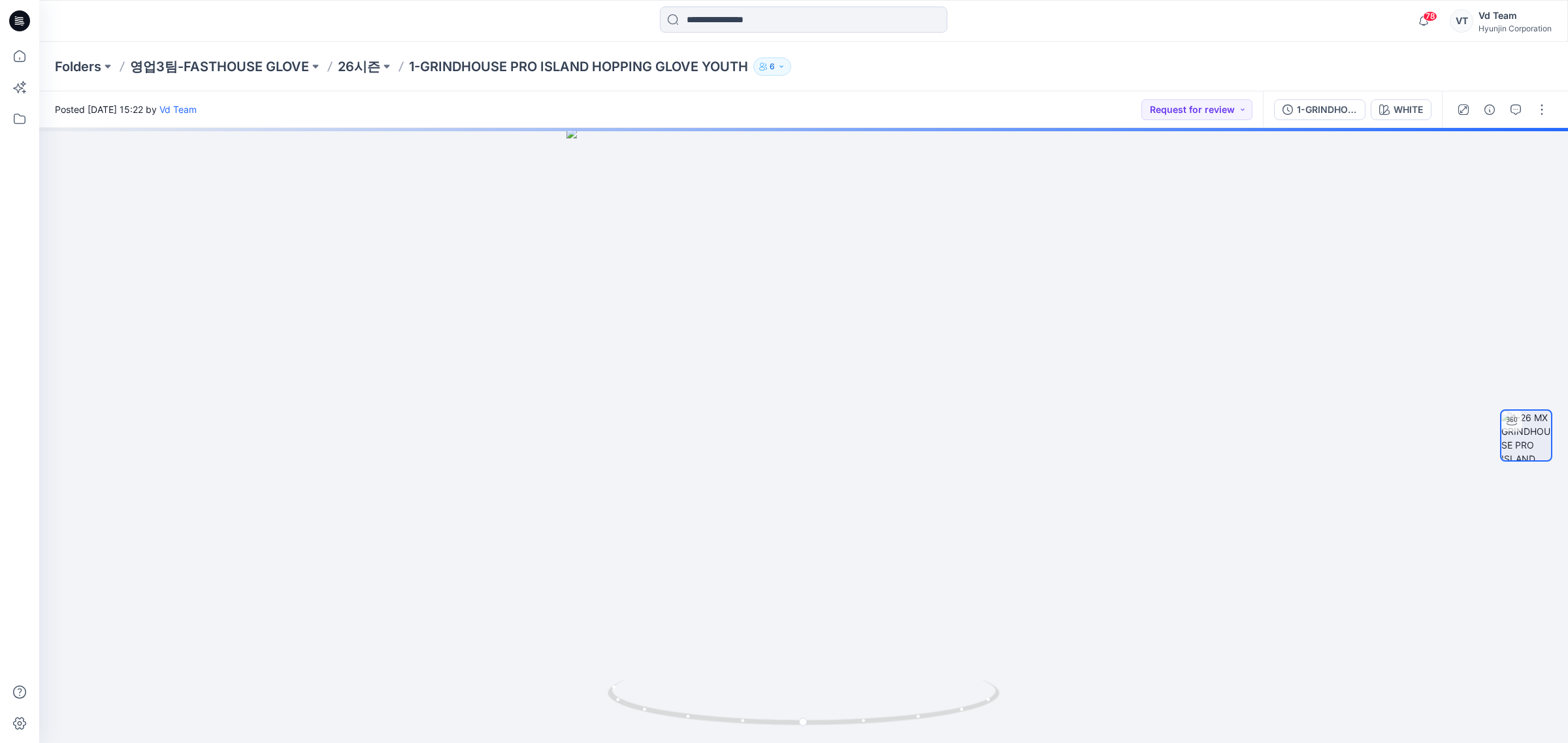
drag, startPoint x: 1405, startPoint y: 108, endPoint x: 1227, endPoint y: 121, distance: 178.5
click at [1229, 121] on div "Posted Thursday, August 14, 2025 15:22 by Vd Team Request for review 1-GRINDHOU…" at bounding box center [804, 109] width 1529 height 36
click at [1491, 115] on button "button" at bounding box center [1490, 110] width 21 height 21
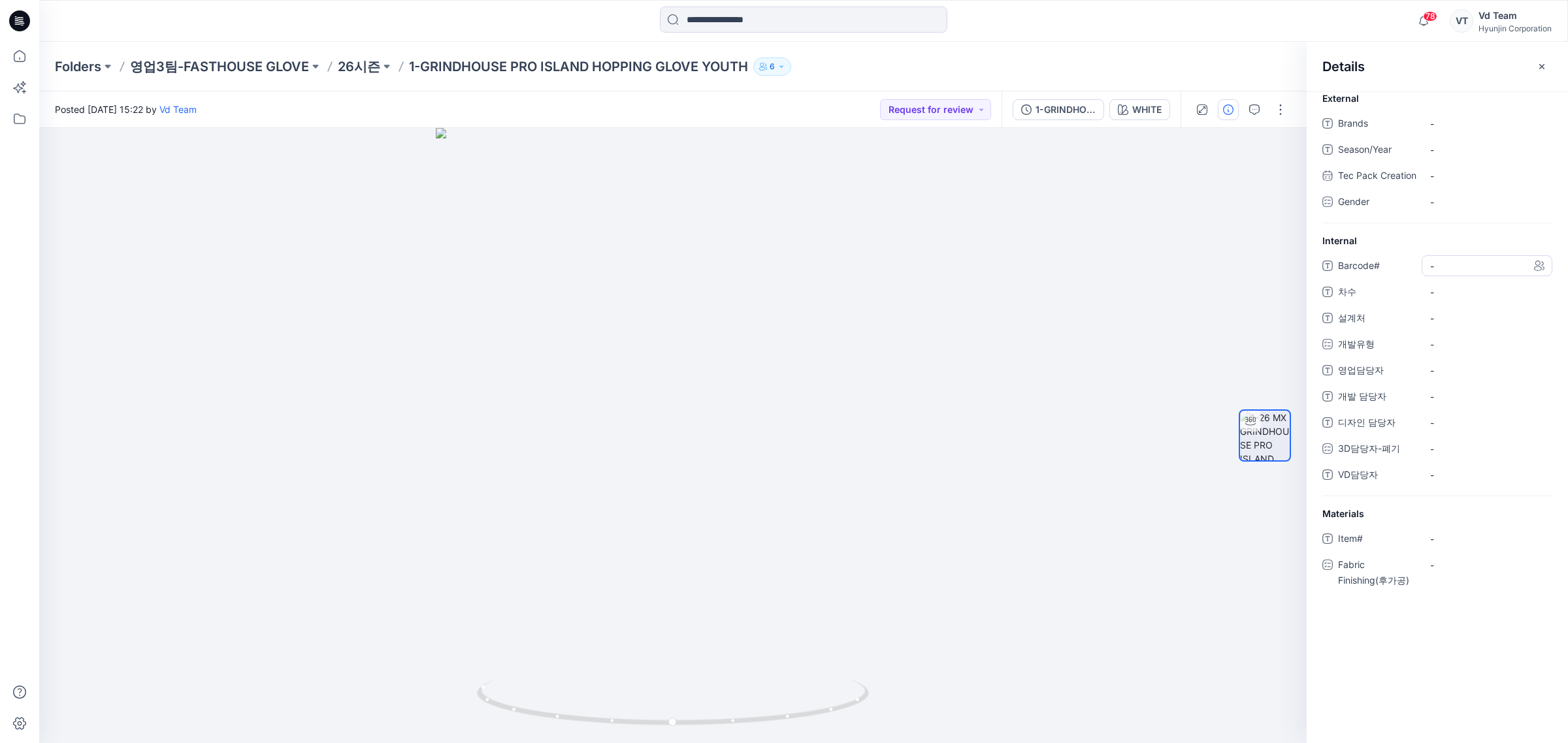
click at [1468, 273] on span "-" at bounding box center [1486, 266] width 113 height 14
click at [1439, 119] on span "-" at bounding box center [1486, 123] width 113 height 14
click at [1439, 160] on div "-" at bounding box center [1486, 150] width 131 height 21
type textarea "*"
click at [1461, 298] on span "-" at bounding box center [1486, 292] width 113 height 14
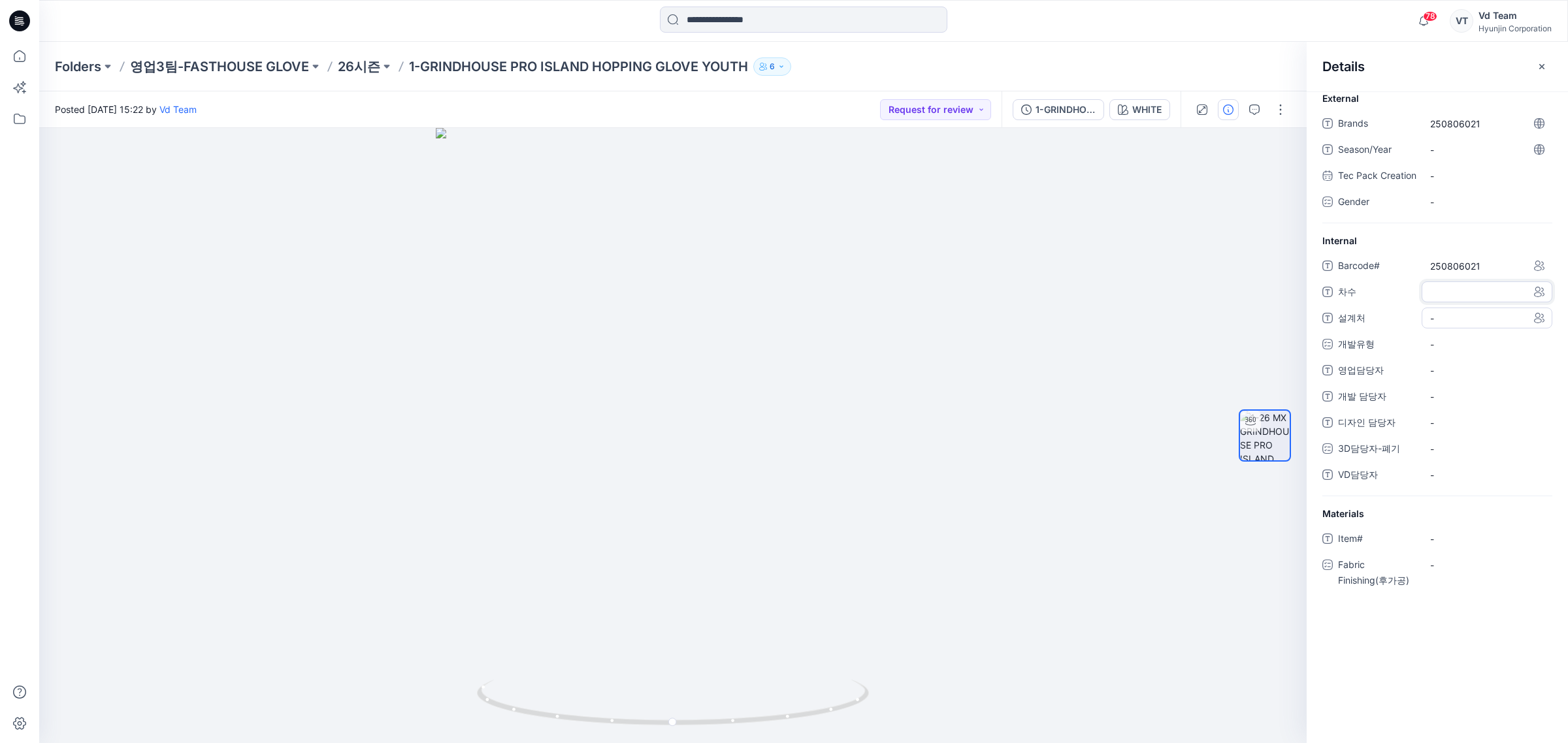
type textarea "*"
click at [1448, 345] on div "Barcode# 250806021 차수 * 설계처 - 개발유형 - 영업담당자 - 개발 담당자 - 디자인 담당자 - 3D담당자-폐기 - VD담당…" at bounding box center [1437, 375] width 230 height 241
click at [1451, 475] on div "Barcode# 250806021 차수 1 설계처 - 개발유형 - 영업담당자 - 개발 담당자 - 디자인 담당자 - 3D담당자-폐기 - VD담당…" at bounding box center [1437, 375] width 230 height 241
click at [1451, 479] on div "-" at bounding box center [1486, 475] width 131 height 21
type textarea "**"
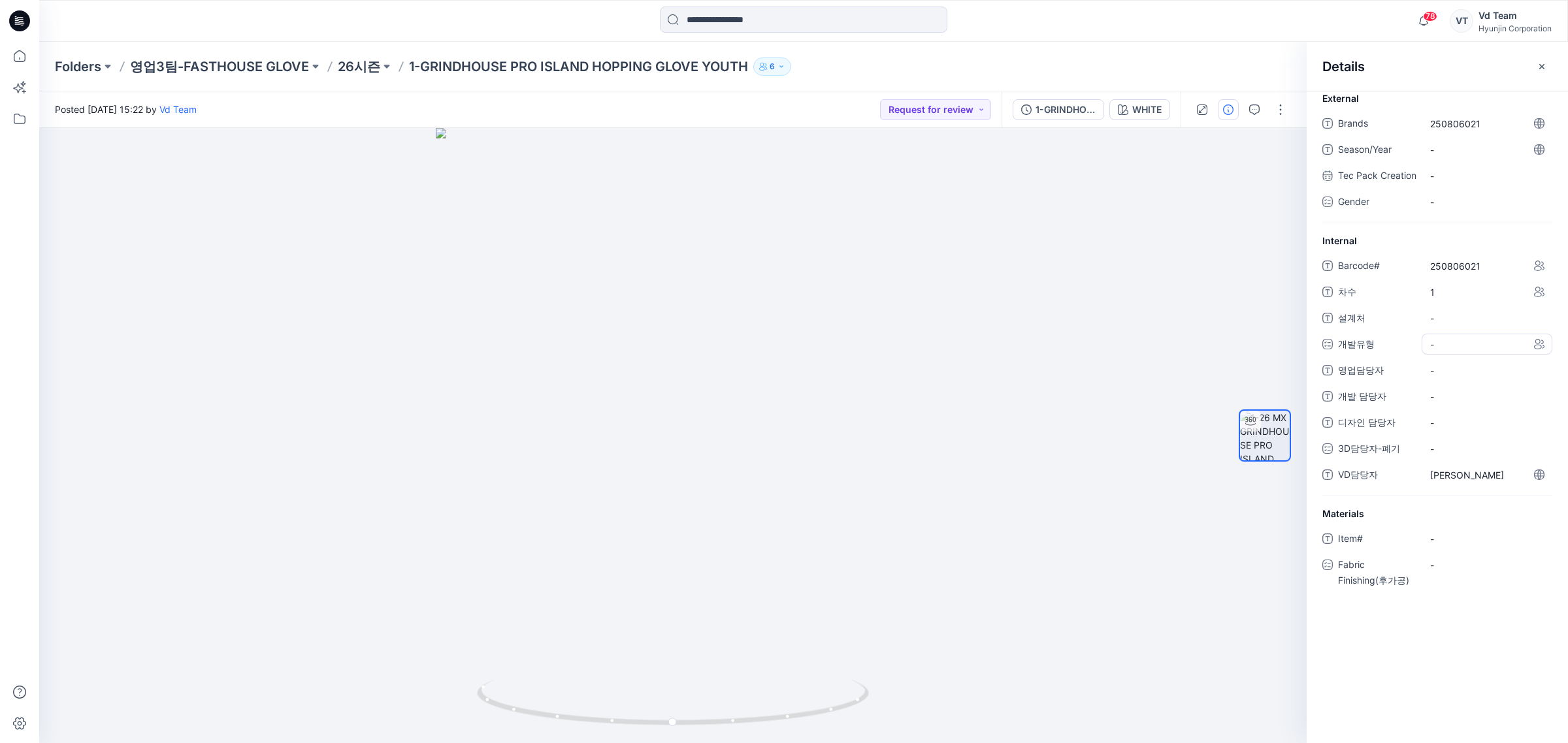
click at [1452, 355] on div "-" at bounding box center [1486, 344] width 131 height 21
click at [1459, 325] on span "-" at bounding box center [1486, 318] width 113 height 14
type textarea "****"
click at [1470, 368] on div "Barcode# 250806021 차수 1 설계처 쟈록장갑 개발유형 - 영업담당자 - 개발 담당자 - 디자인 담당자 - 3D담당자-폐기 - V…" at bounding box center [1437, 375] width 230 height 241
click at [1449, 354] on div "-" at bounding box center [1440, 344] width 20 height 19
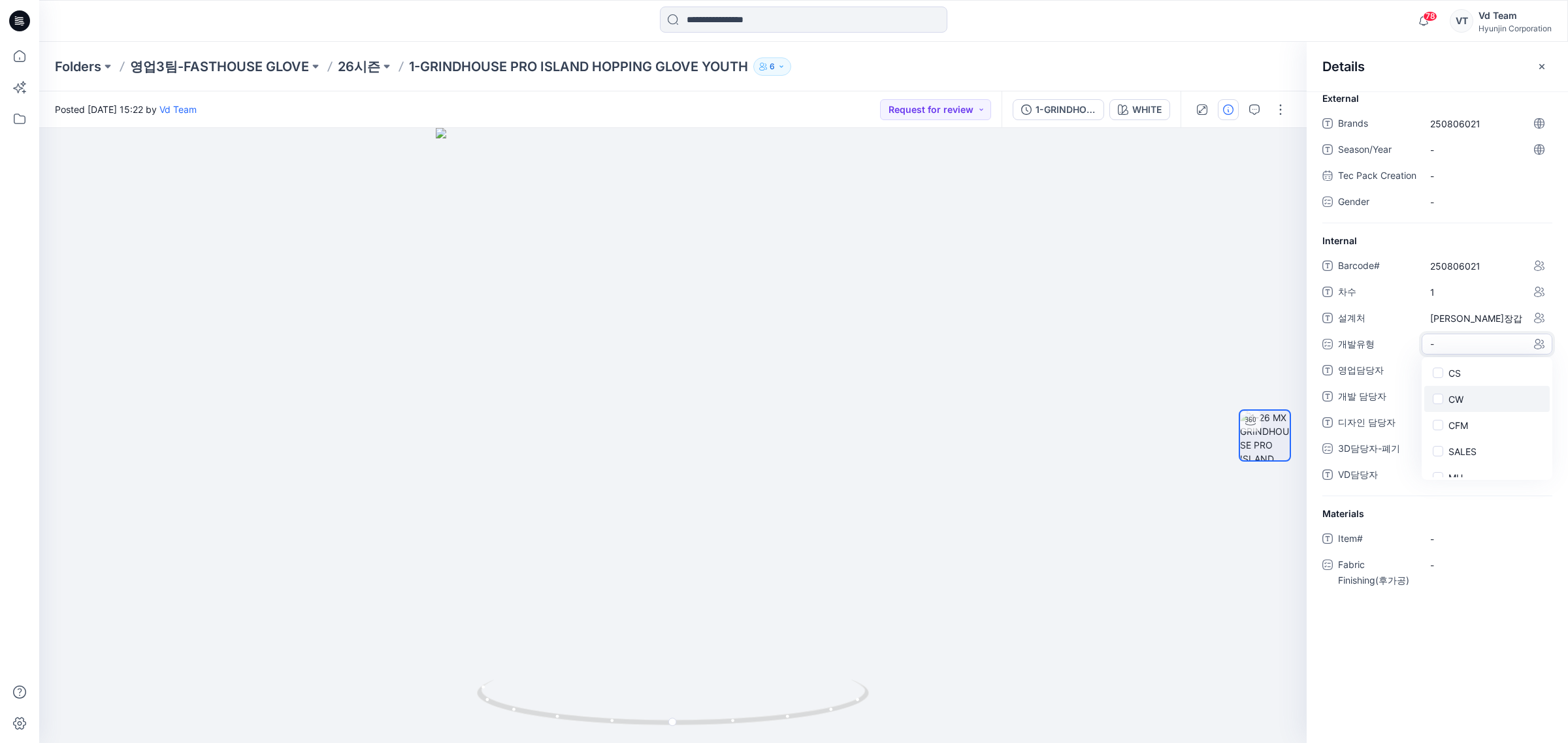
click at [1441, 404] on span at bounding box center [1438, 399] width 11 height 11
click at [1370, 407] on span "개발 담당자" at bounding box center [1377, 399] width 78 height 19
click at [1449, 379] on span "-" at bounding box center [1486, 372] width 113 height 14
type textarea "***"
click at [1532, 70] on button "button" at bounding box center [1542, 67] width 21 height 21
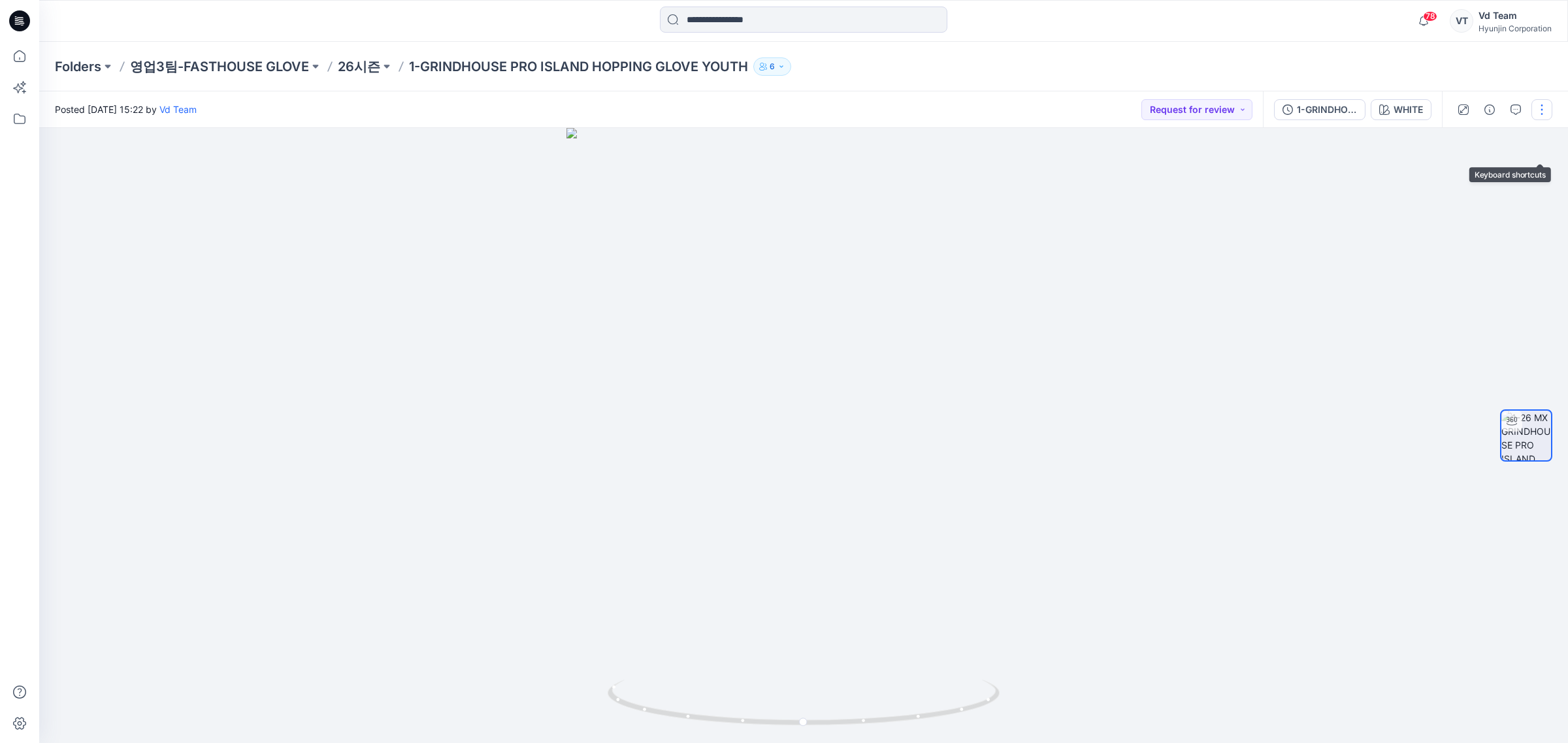
click at [1539, 115] on button "button" at bounding box center [1542, 110] width 21 height 21
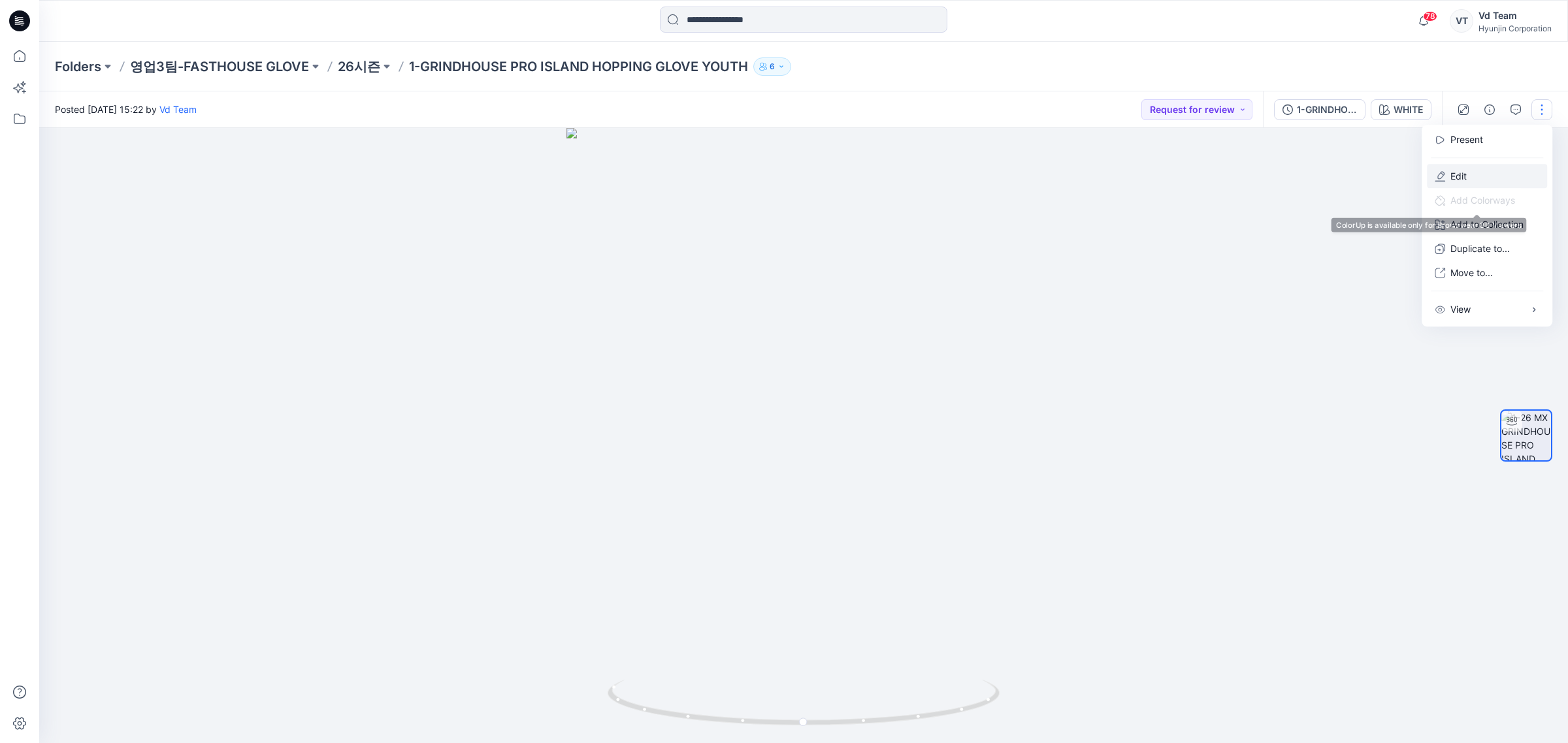
click at [1507, 185] on button "Edit" at bounding box center [1486, 176] width 120 height 24
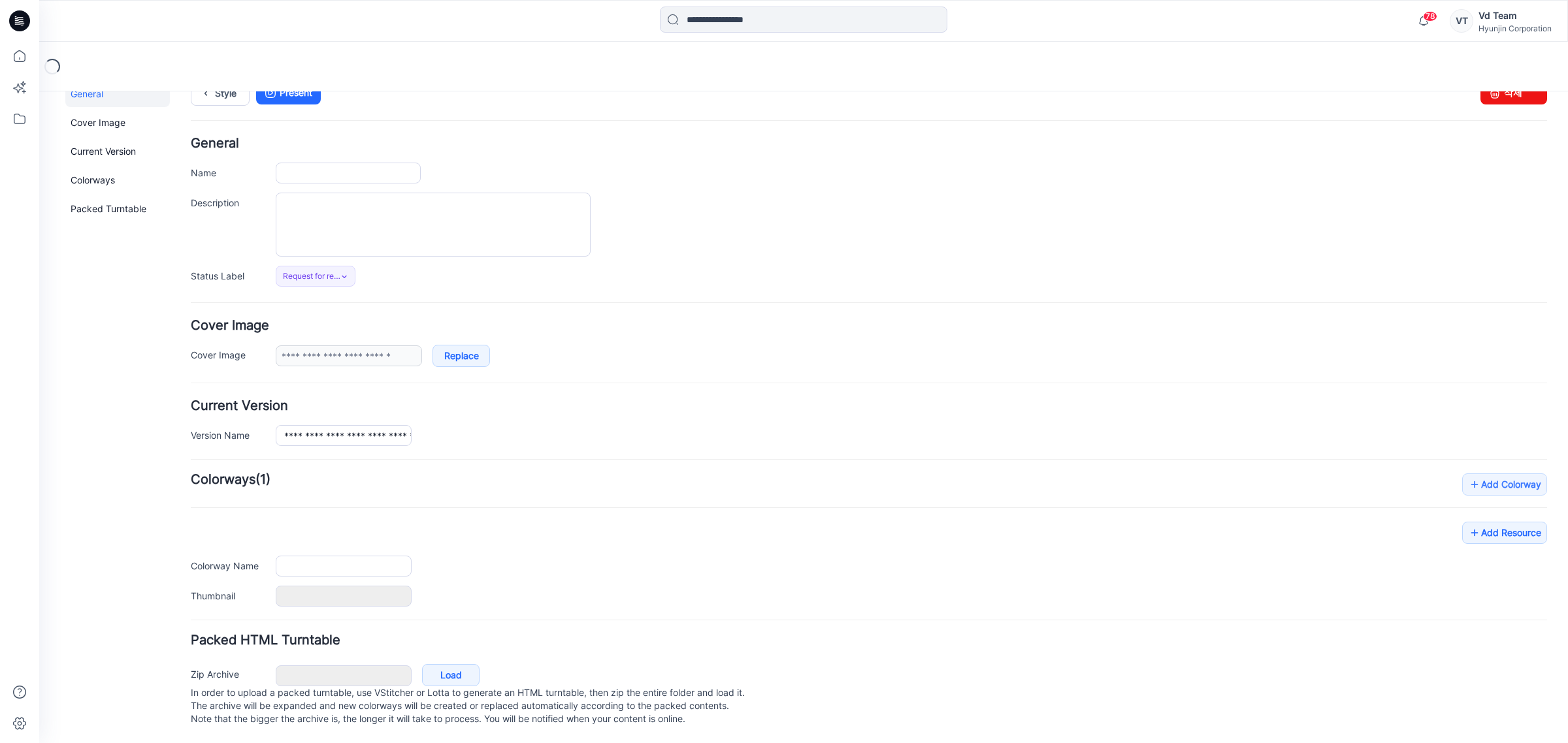
type input "**********"
type input "*****"
type input "**********"
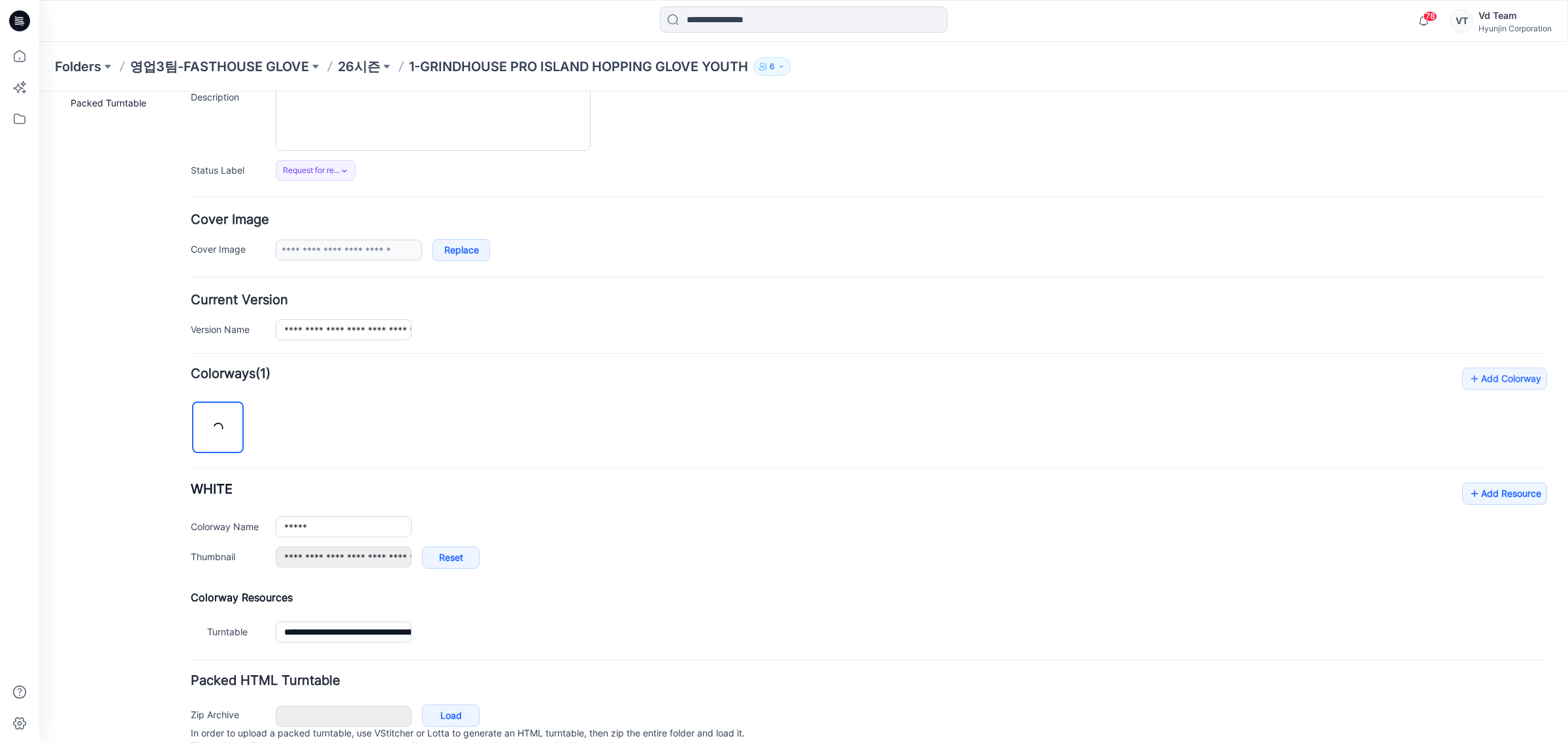
scroll to position [190, 0]
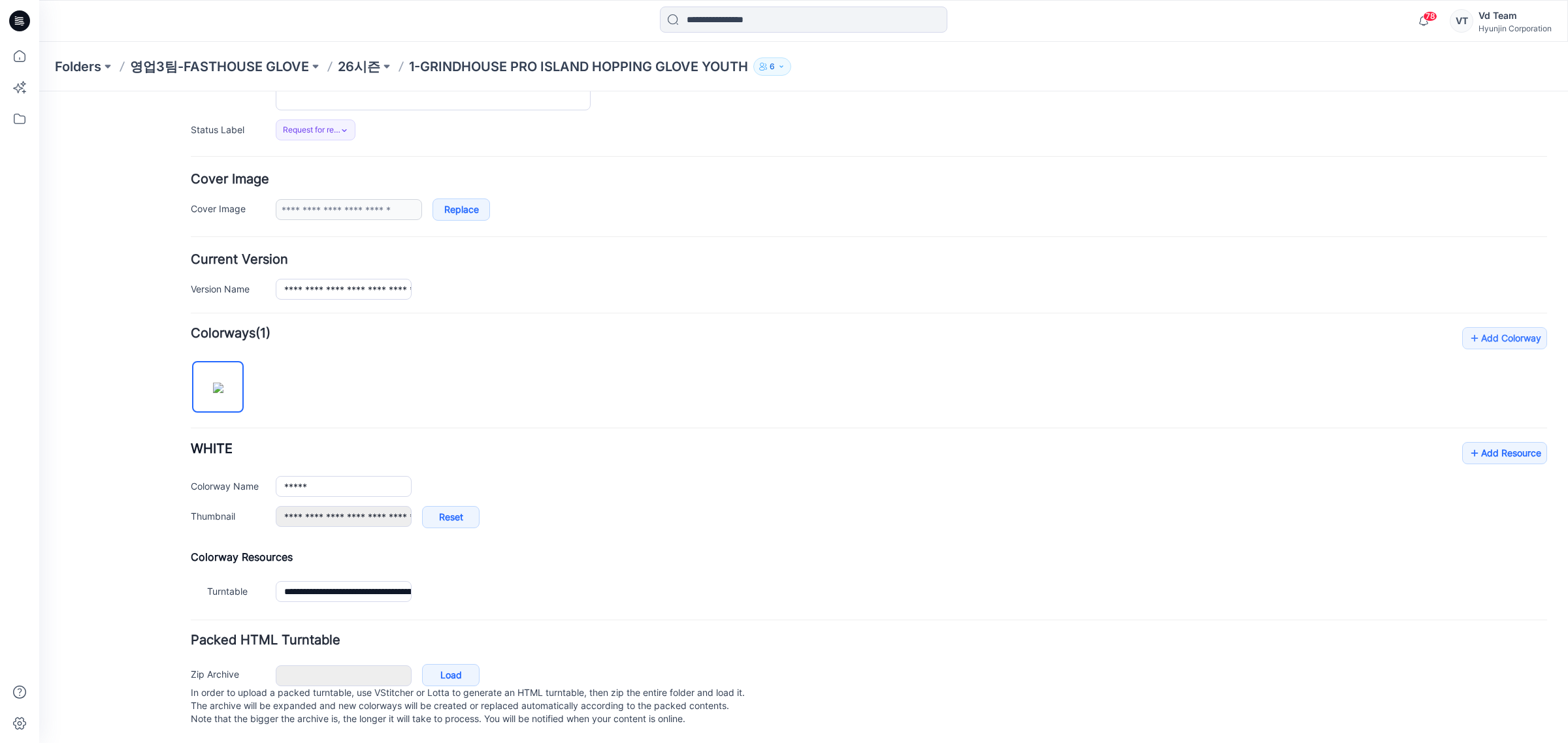
click at [1462, 442] on li "Add Resource" at bounding box center [1505, 453] width 85 height 21
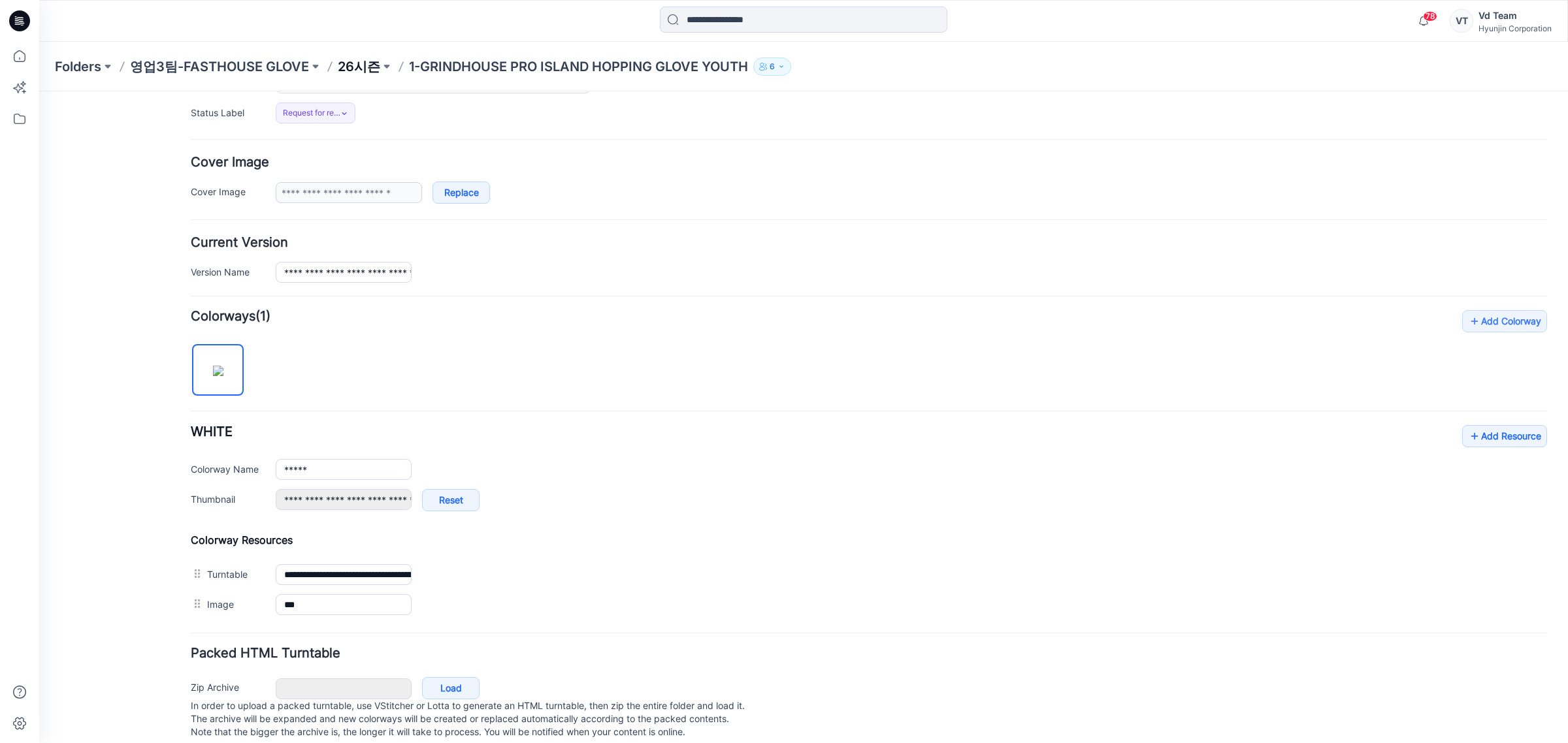
click at [350, 72] on p "26시즌" at bounding box center [359, 67] width 42 height 19
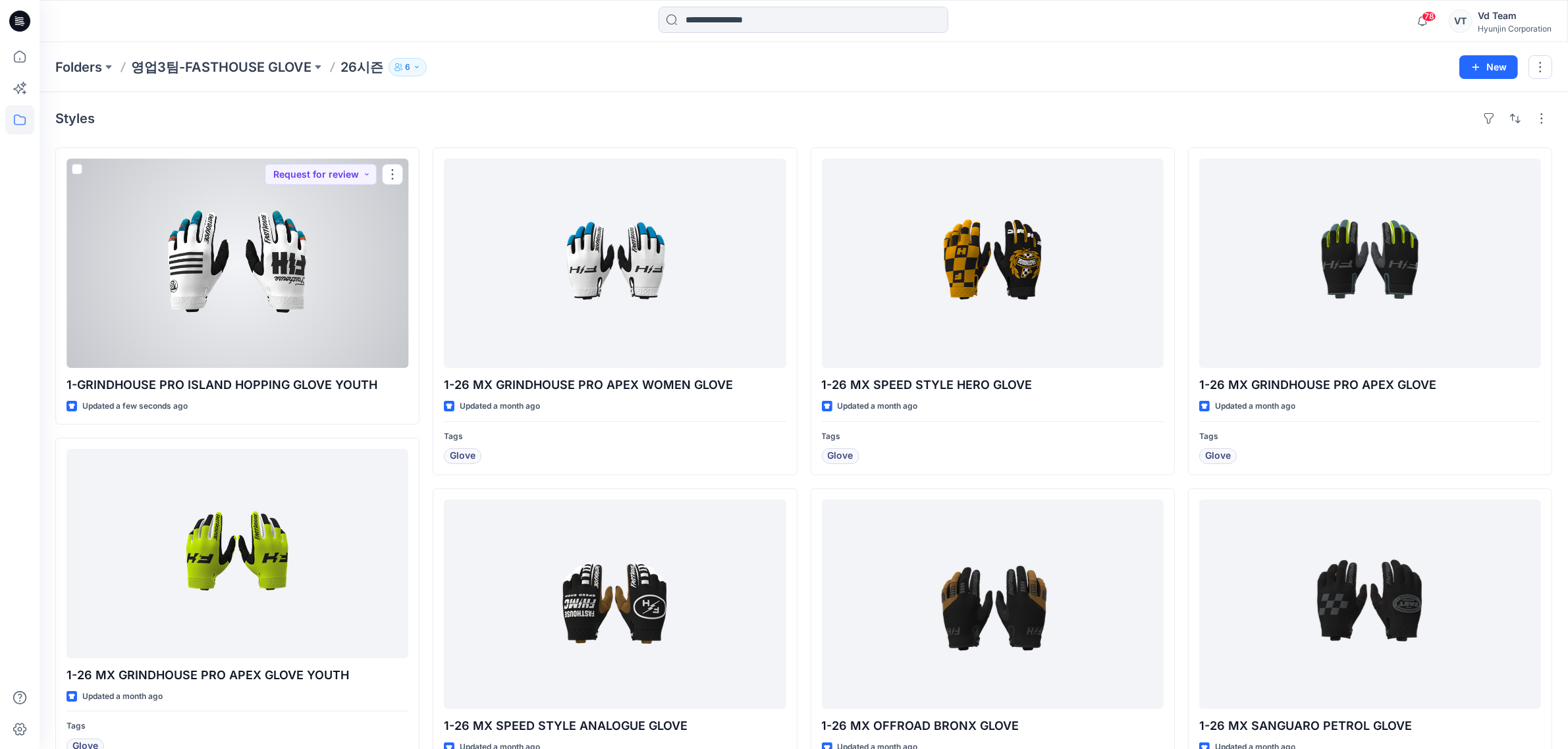
click at [275, 221] on div at bounding box center [237, 263] width 342 height 209
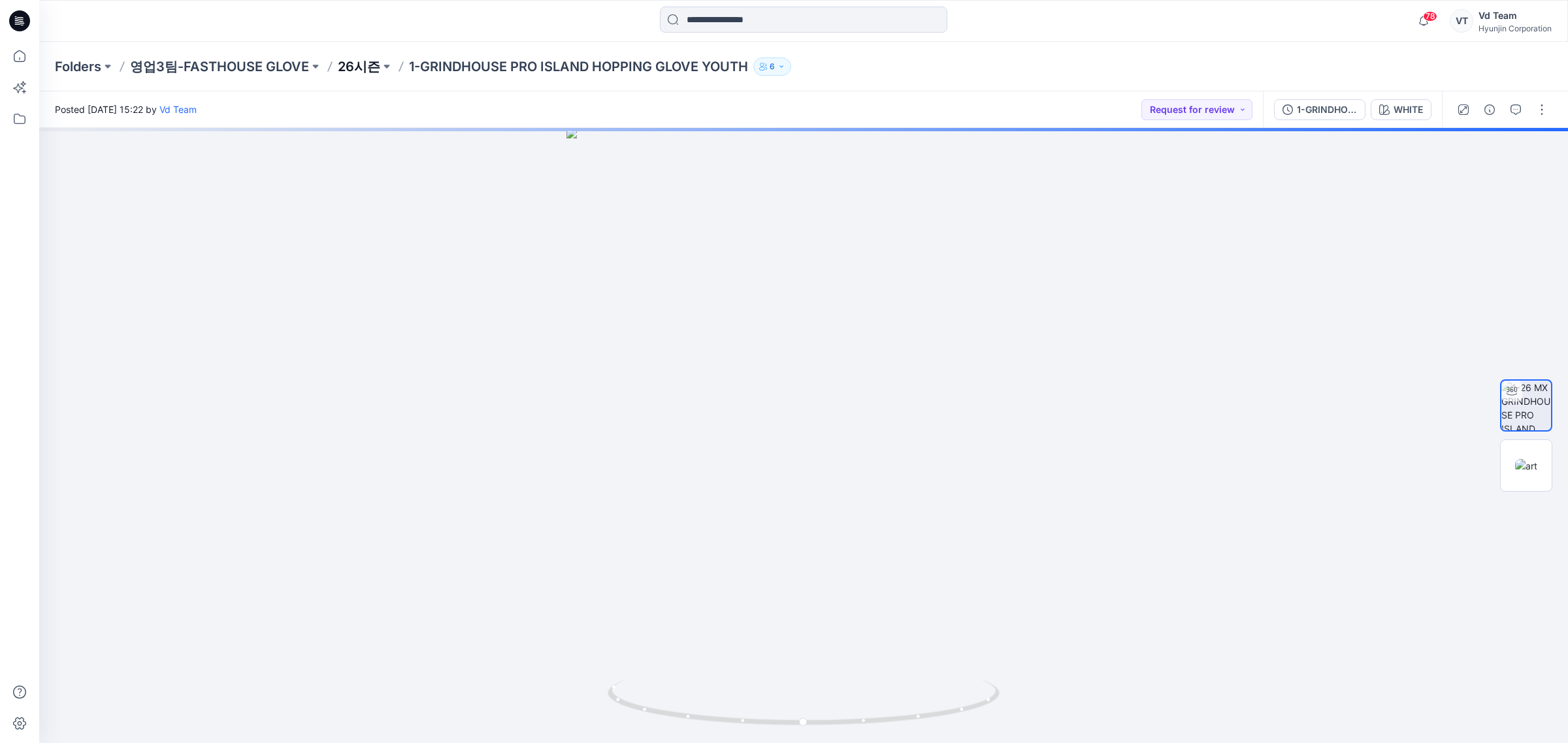
click at [344, 67] on p "26시즌" at bounding box center [359, 67] width 42 height 19
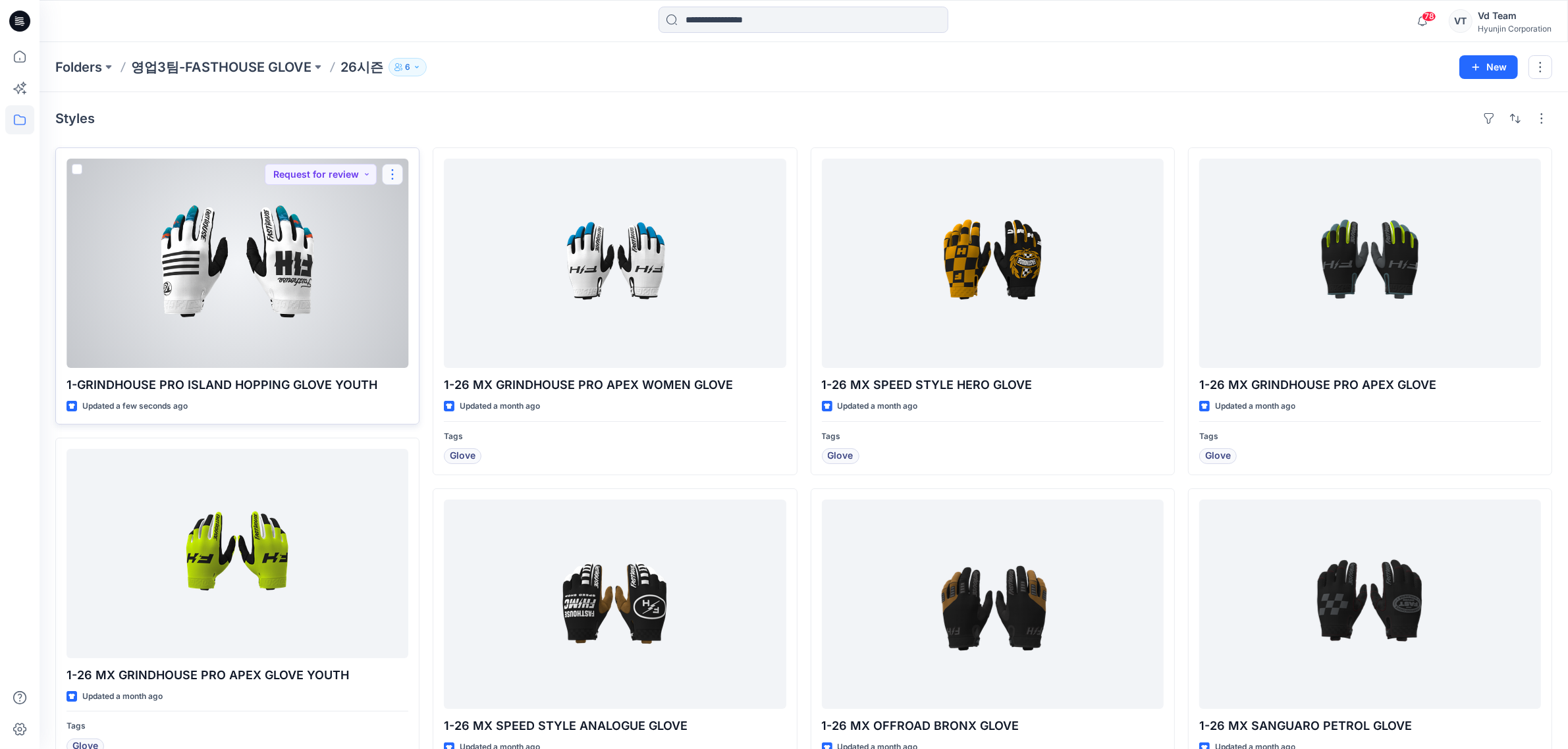
click at [391, 172] on button "button" at bounding box center [393, 175] width 21 height 21
click at [468, 253] on button "Add Tag" at bounding box center [456, 253] width 142 height 24
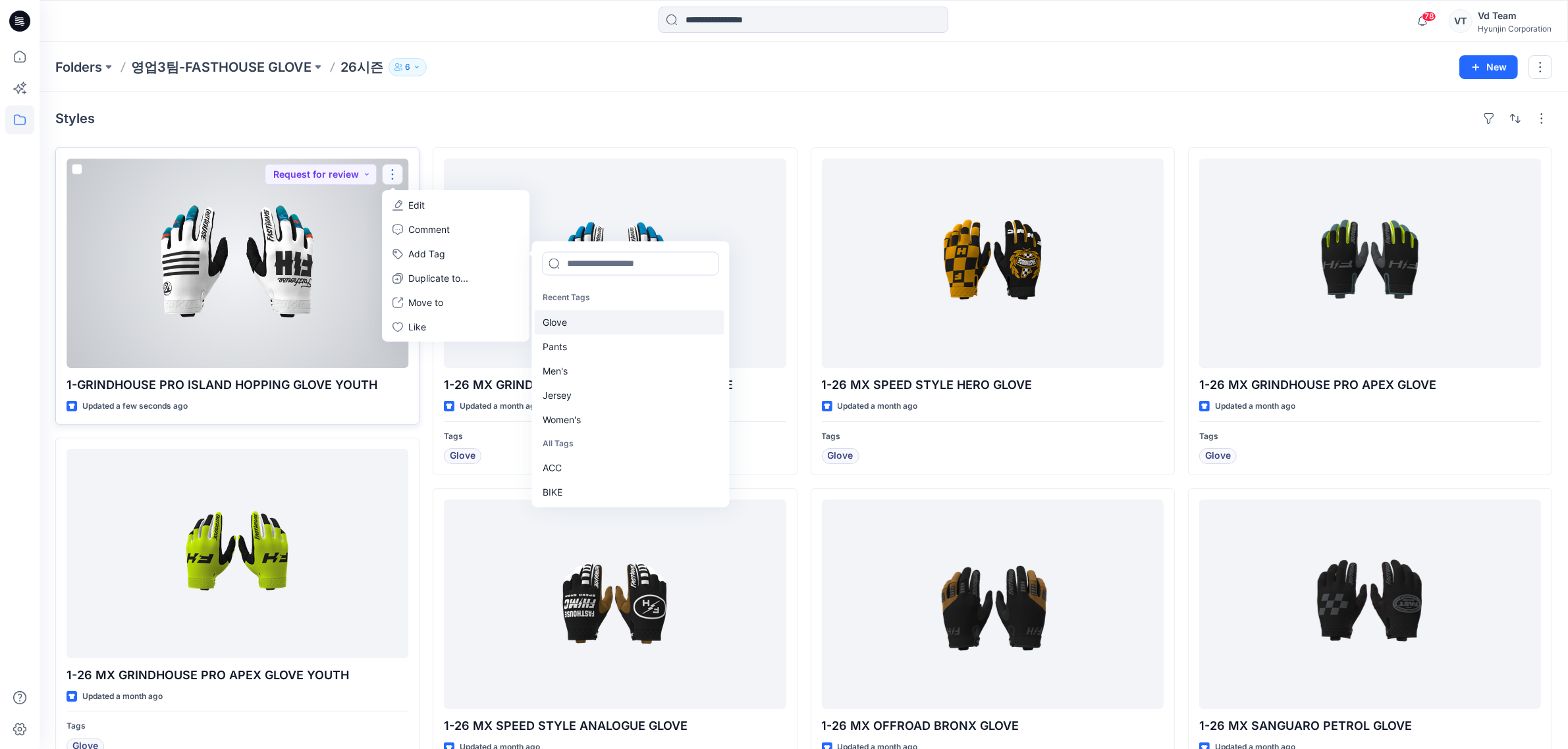
click at [605, 320] on div "Glove" at bounding box center [629, 322] width 190 height 24
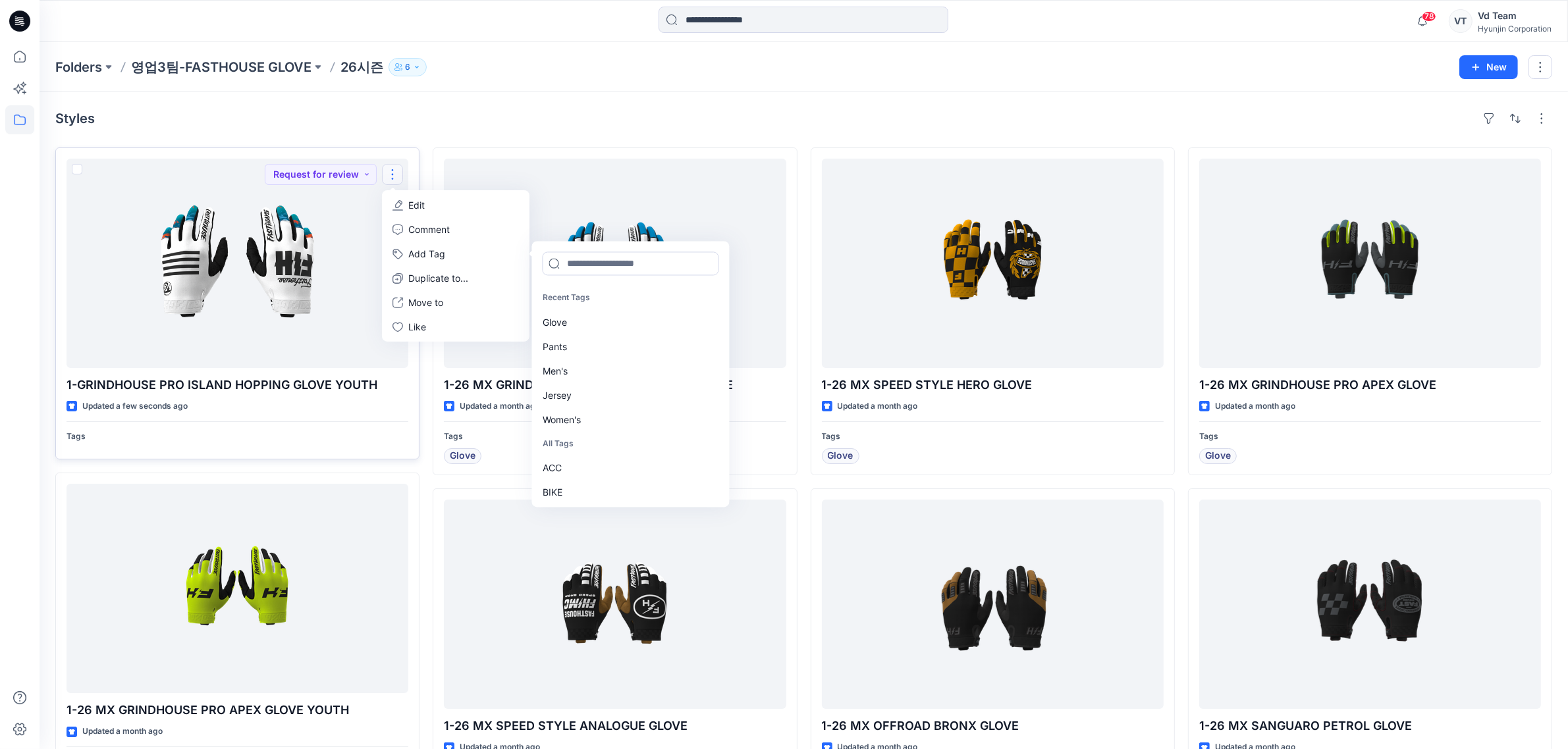
click at [656, 103] on div "Styles 1-GRINDHOUSE PRO ISLAND HOPPING GLOVE YOUTH Updated a few seconds ago Ta…" at bounding box center [803, 633] width 1529 height 1082
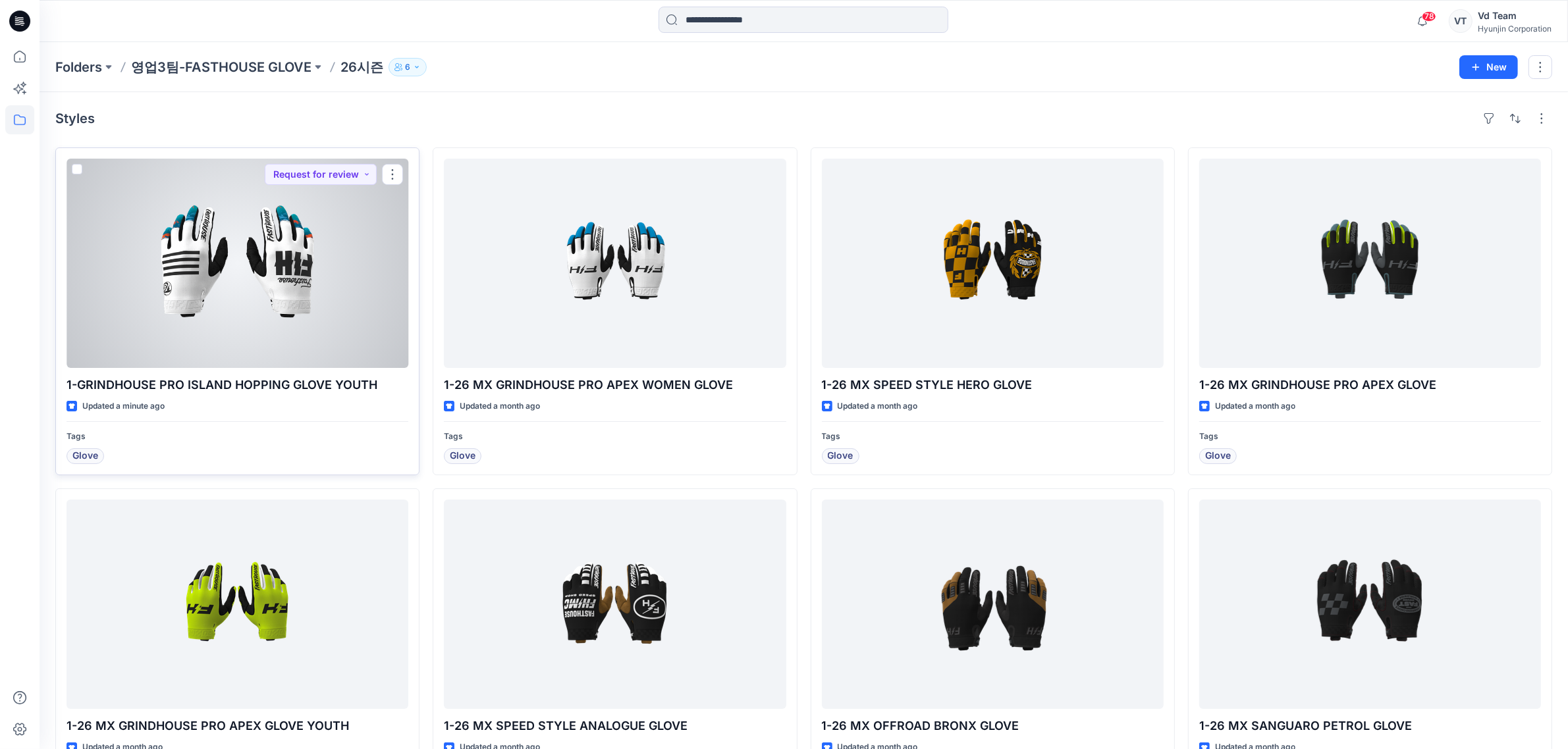
click at [321, 272] on div at bounding box center [237, 263] width 342 height 209
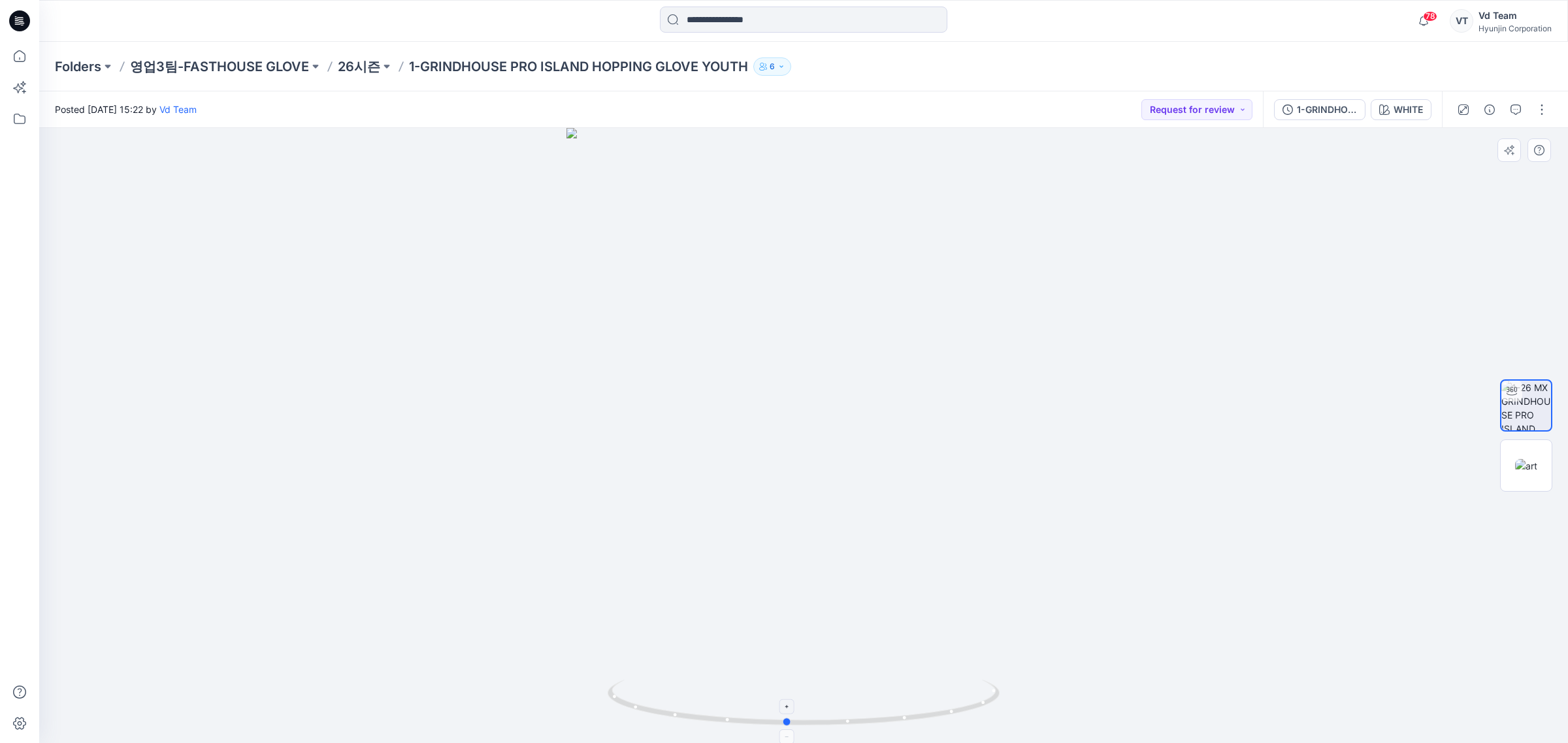
drag, startPoint x: 954, startPoint y: 697, endPoint x: 948, endPoint y: 709, distance: 13.4
click at [948, 709] on icon at bounding box center [806, 705] width 395 height 49
drag, startPoint x: 808, startPoint y: 663, endPoint x: 796, endPoint y: 667, distance: 12.6
click at [796, 667] on img at bounding box center [804, 425] width 515 height 639
drag, startPoint x: 783, startPoint y: 693, endPoint x: 338, endPoint y: 643, distance: 447.8
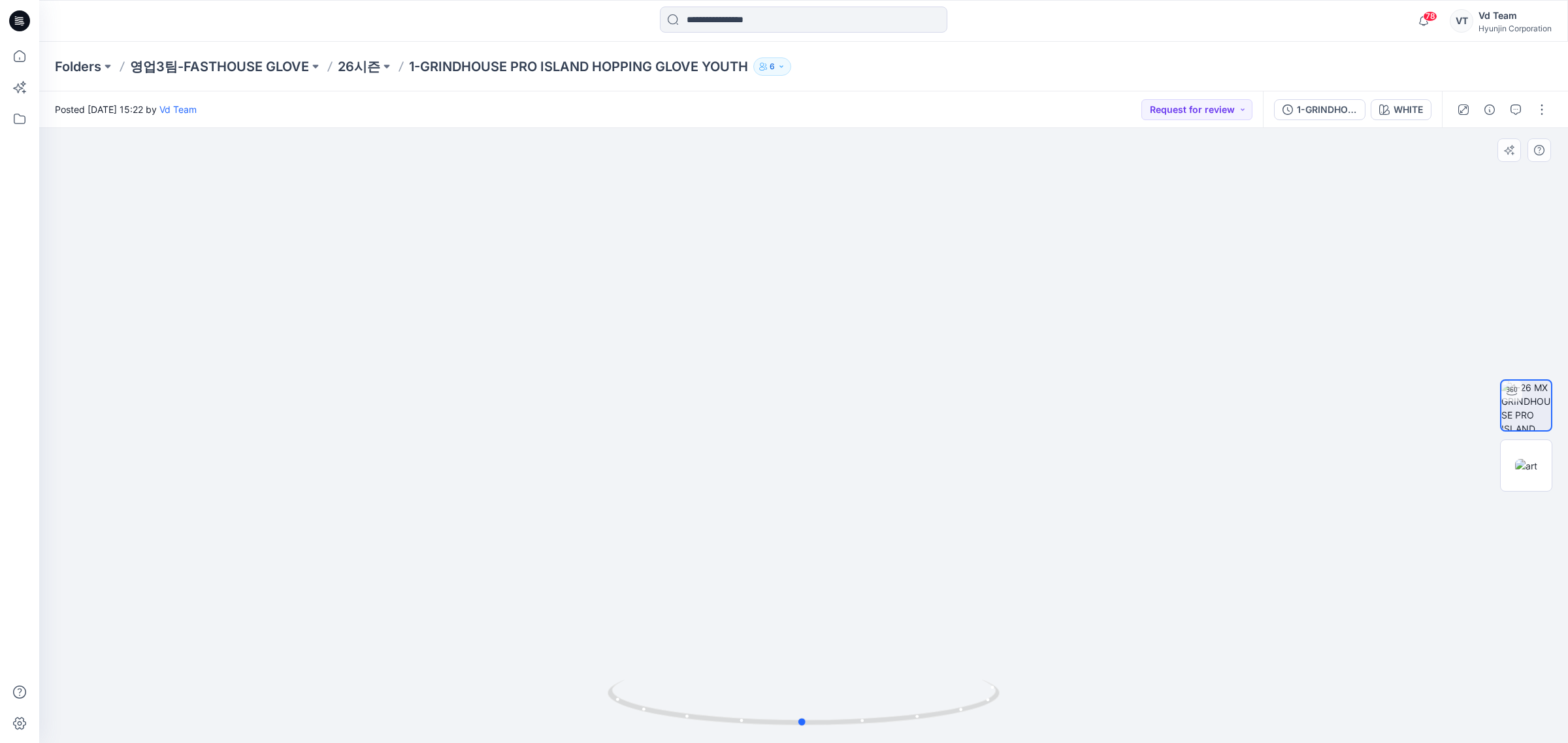
click at [338, 643] on div at bounding box center [804, 435] width 1529 height 615
drag, startPoint x: 474, startPoint y: 635, endPoint x: 572, endPoint y: 657, distance: 100.4
click at [572, 657] on div at bounding box center [804, 436] width 1529 height 616
drag, startPoint x: 616, startPoint y: 667, endPoint x: 751, endPoint y: 680, distance: 135.6
click at [751, 680] on div at bounding box center [804, 435] width 1529 height 615
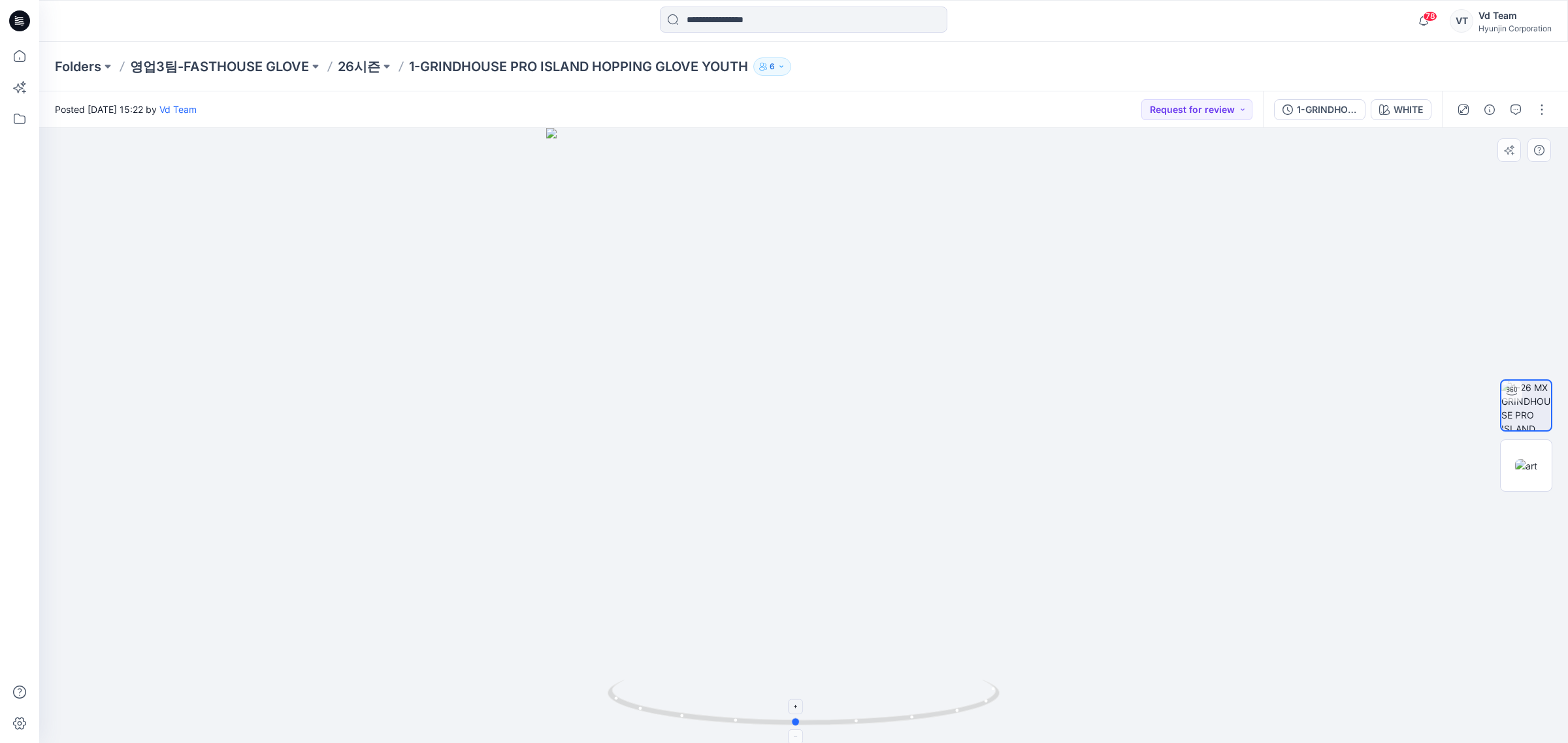
drag, startPoint x: 751, startPoint y: 680, endPoint x: 815, endPoint y: 681, distance: 64.0
click at [815, 681] on icon at bounding box center [806, 705] width 395 height 49
click at [741, 657] on img at bounding box center [804, 436] width 515 height 616
drag, startPoint x: 772, startPoint y: 393, endPoint x: 745, endPoint y: 298, distance: 98.8
click at [773, 393] on img at bounding box center [804, 436] width 515 height 616
